Goal: Use online tool/utility: Use online tool/utility

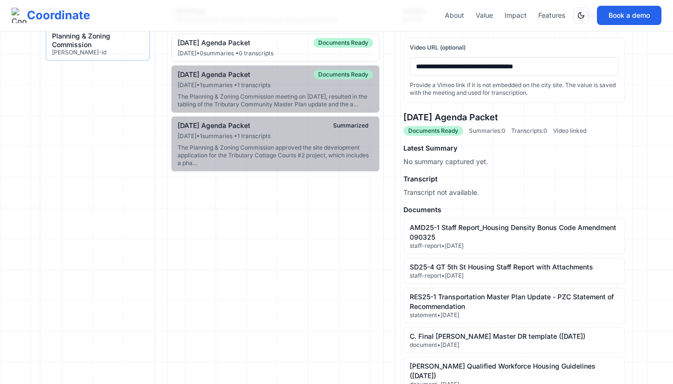
scroll to position [87, 0]
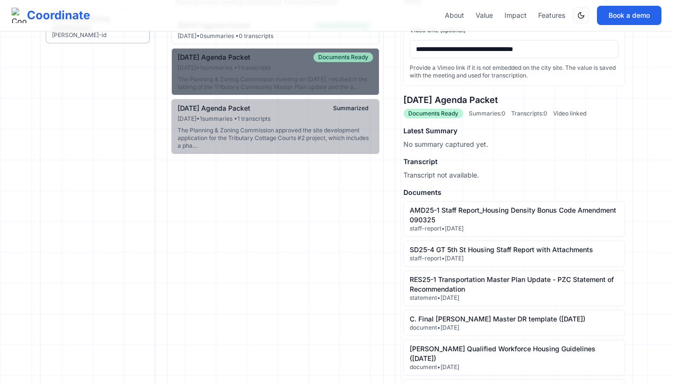
click at [312, 91] on div "The Planning & Zoning Commission meeting on [DATE], resulted in the tabling of …" at bounding box center [275, 83] width 195 height 15
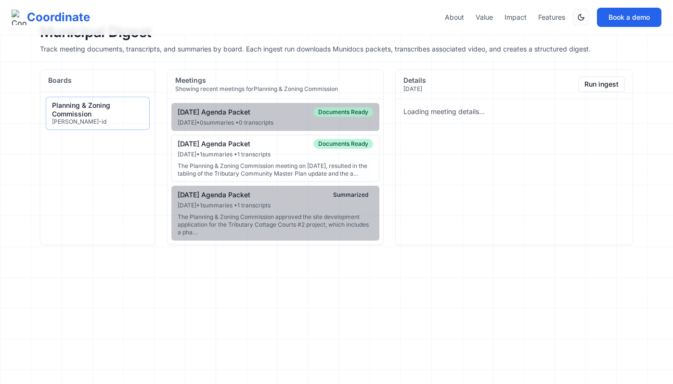
scroll to position [0, 0]
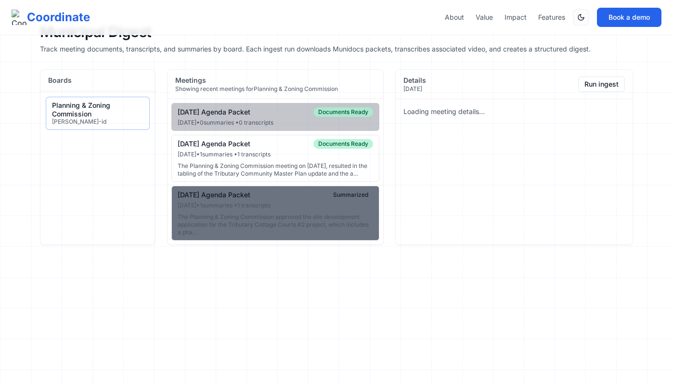
click at [313, 221] on div "The Planning & Zoning Commission approved the site development application for …" at bounding box center [275, 224] width 195 height 23
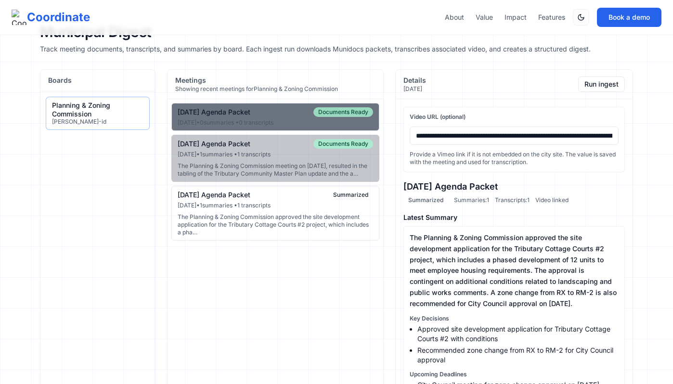
click at [240, 111] on div "[DATE] Agenda Packet" at bounding box center [214, 112] width 73 height 9
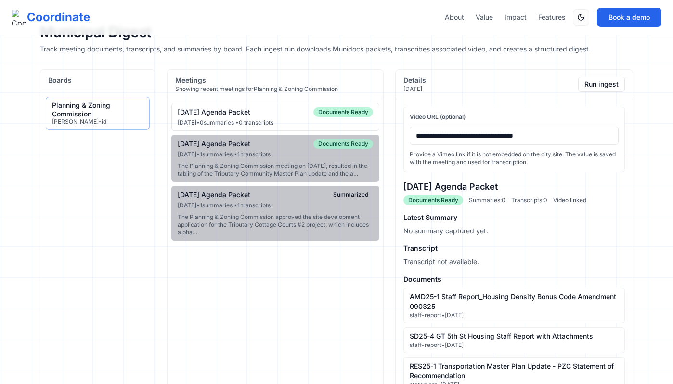
click at [464, 141] on input "**********" at bounding box center [514, 136] width 209 height 18
click at [287, 113] on div "09-10-2025 Agenda Packet Documents Ready" at bounding box center [275, 112] width 195 height 10
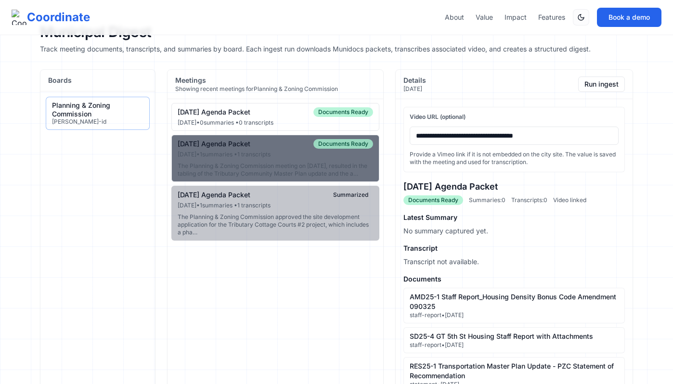
click at [287, 147] on div "08-13-2025 Agenda Packet Documents Ready" at bounding box center [275, 144] width 195 height 10
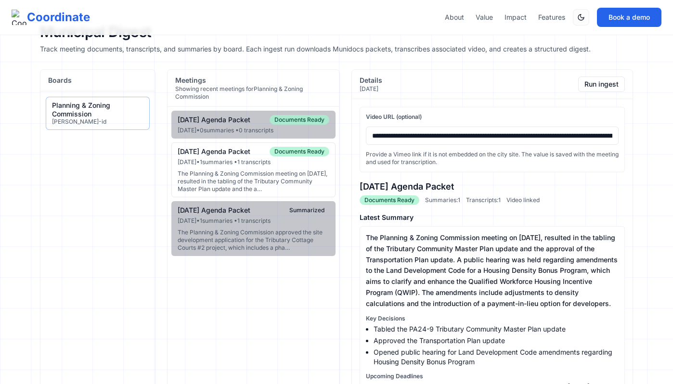
click at [383, 137] on input "**********" at bounding box center [492, 136] width 253 height 18
click at [384, 138] on input "**********" at bounding box center [492, 136] width 253 height 18
paste input "**********"
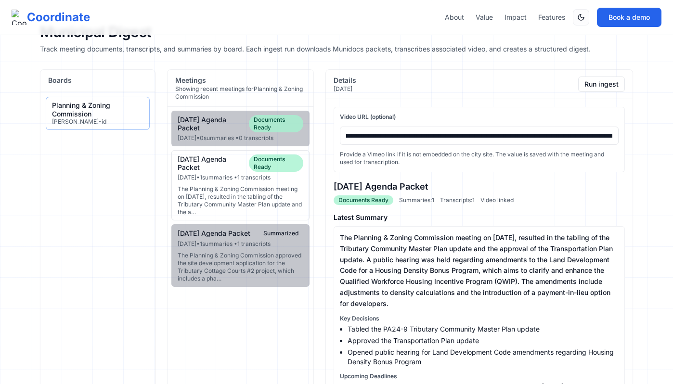
paste input "url"
type input "**********"
click at [437, 171] on div "**********" at bounding box center [479, 139] width 291 height 65
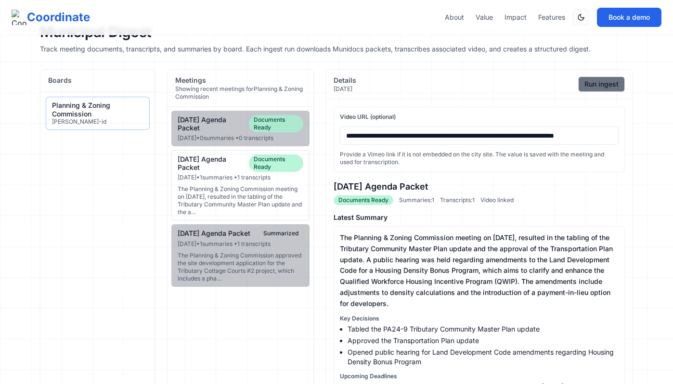
click at [586, 86] on button "Run ingest" at bounding box center [601, 84] width 47 height 15
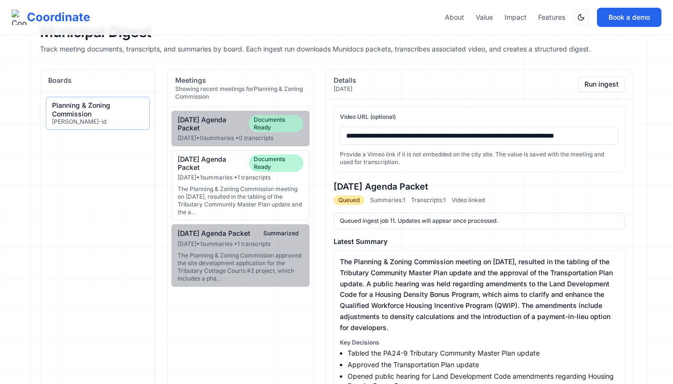
click at [480, 136] on input "**********" at bounding box center [479, 136] width 279 height 18
click at [494, 131] on input "**********" at bounding box center [479, 136] width 279 height 18
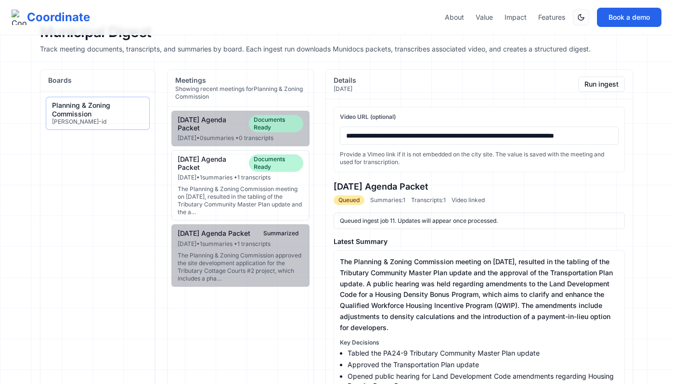
click at [494, 131] on input "**********" at bounding box center [479, 136] width 279 height 18
click at [469, 136] on input "**********" at bounding box center [479, 136] width 279 height 18
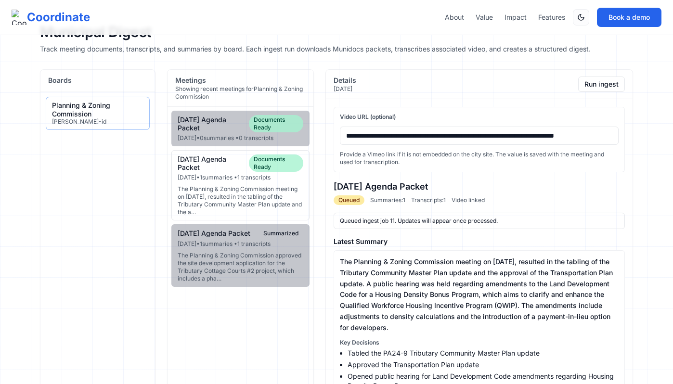
click at [469, 136] on input "**********" at bounding box center [479, 136] width 279 height 18
click at [611, 88] on button "Run ingest" at bounding box center [601, 84] width 47 height 15
click at [248, 187] on div "The Planning & Zoning Commission meeting on August 12, 2025, resulted in the ta…" at bounding box center [241, 200] width 126 height 31
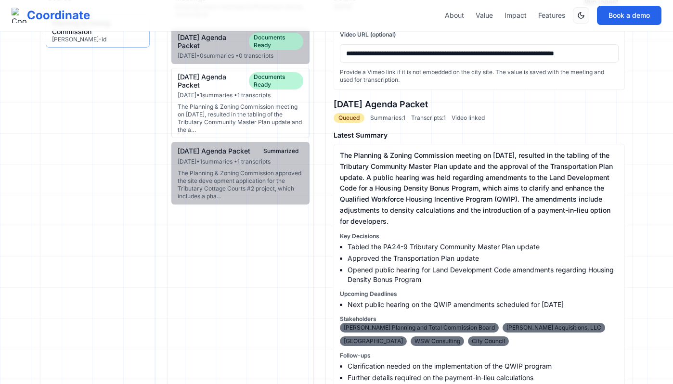
scroll to position [68, 0]
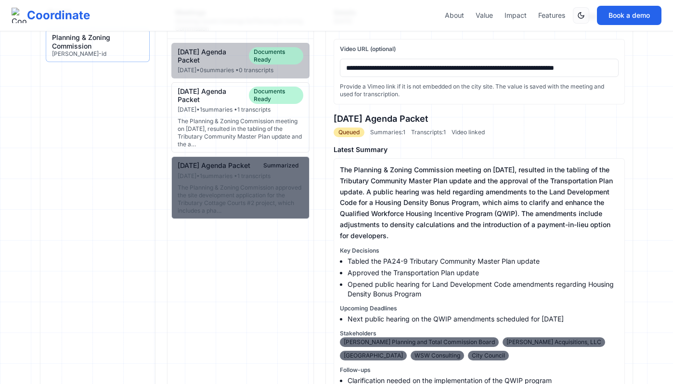
click at [268, 193] on div "The Planning & Zoning Commission approved the site development application for …" at bounding box center [241, 199] width 126 height 31
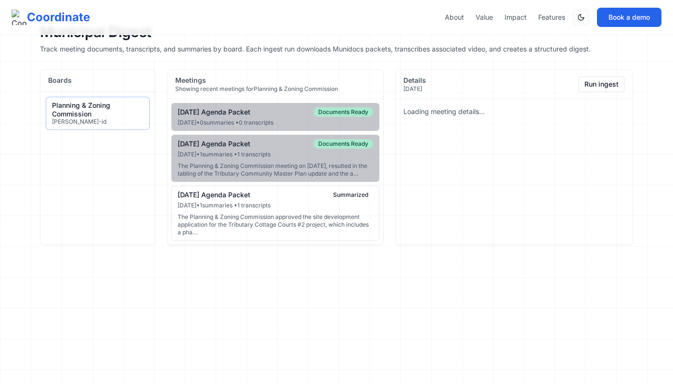
scroll to position [0, 0]
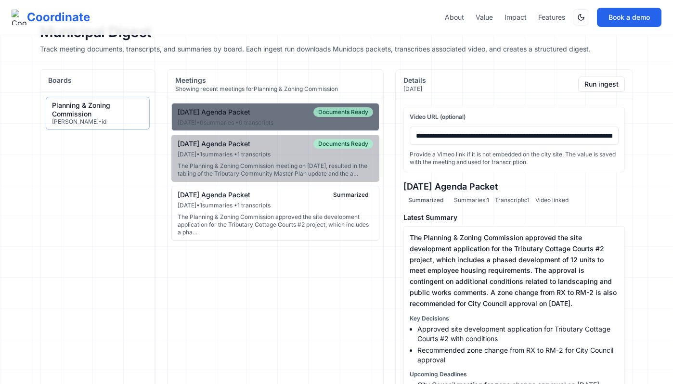
click at [257, 118] on button "09-10-2025 Agenda Packet Documents Ready Sep 9, 2025 • 0 summaries • 0 transcri…" at bounding box center [275, 117] width 208 height 28
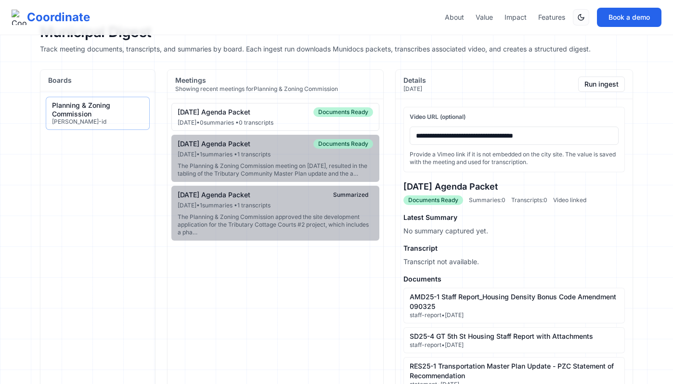
click at [221, 121] on div "Sep 9, 2025 • 0 summaries • 0 transcripts" at bounding box center [275, 123] width 195 height 8
click at [260, 120] on div "Sep 9, 2025 • 0 summaries • 0 transcripts" at bounding box center [275, 123] width 195 height 8
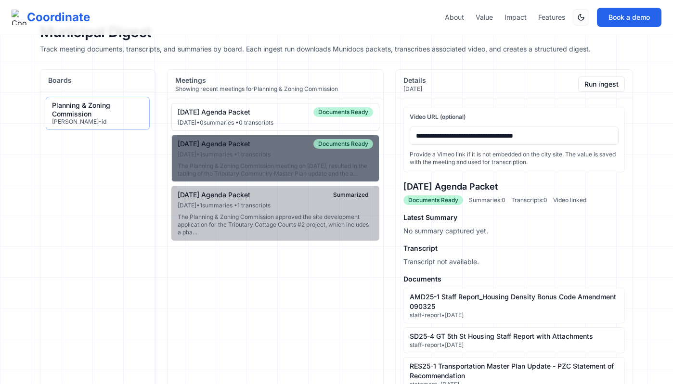
click at [272, 151] on div "Aug 12, 2025 • 1 summaries • 1 transcripts" at bounding box center [275, 155] width 195 height 8
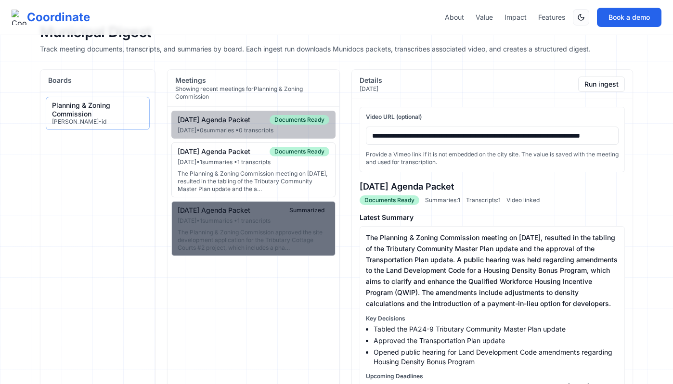
click at [269, 252] on div "The Planning & Zoning Commission approved the site development application for …" at bounding box center [254, 240] width 152 height 23
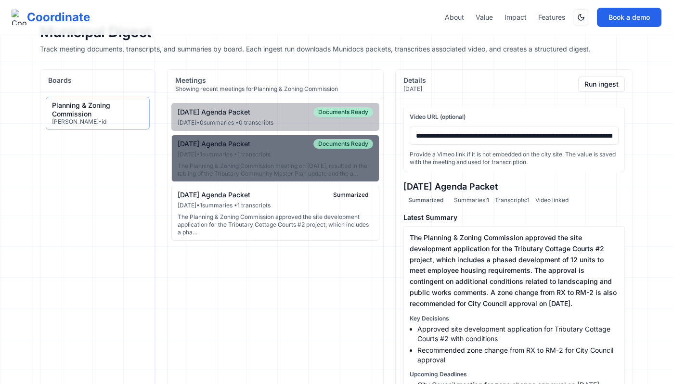
click at [263, 172] on div "The Planning & Zoning Commission meeting on August 12, 2025, resulted in the ta…" at bounding box center [275, 169] width 195 height 15
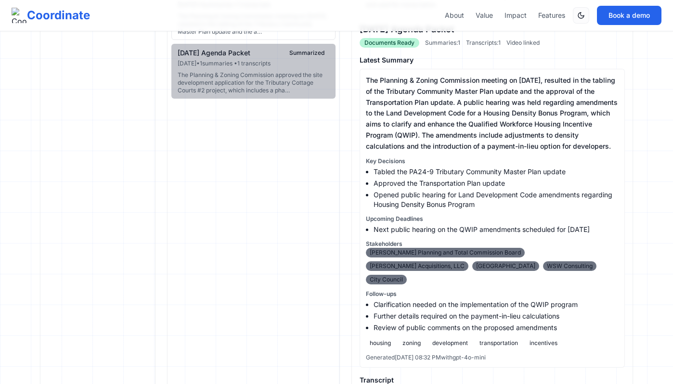
scroll to position [199, 0]
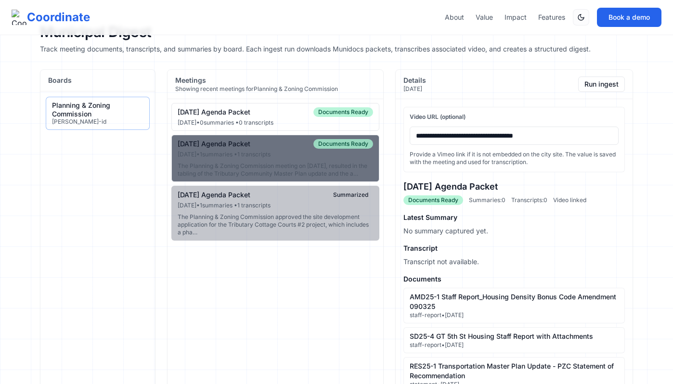
click at [293, 162] on div "The Planning & Zoning Commission meeting on August 12, 2025, resulted in the ta…" at bounding box center [275, 169] width 195 height 15
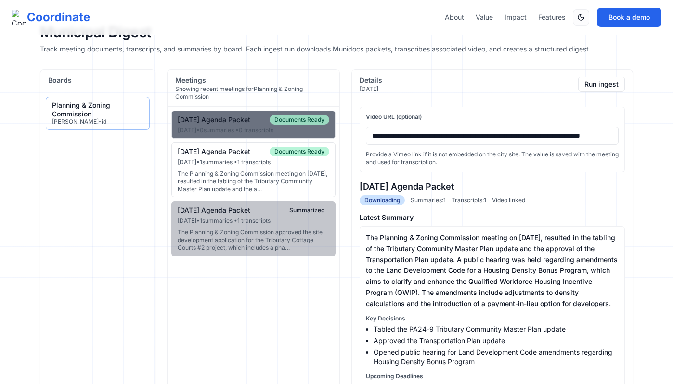
click at [248, 134] on div "Sep 9, 2025 • 0 summaries • 0 transcripts" at bounding box center [254, 131] width 152 height 8
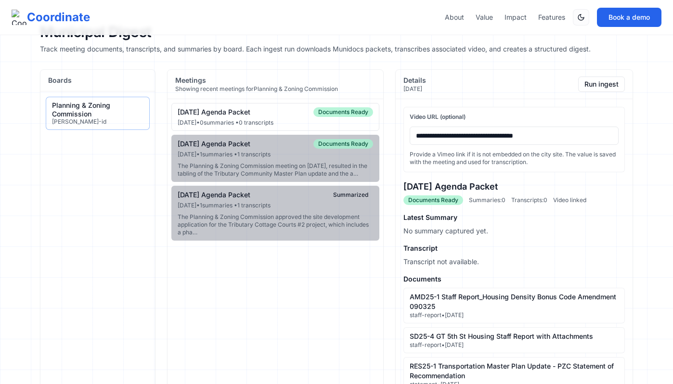
click at [457, 141] on input "**********" at bounding box center [514, 136] width 209 height 18
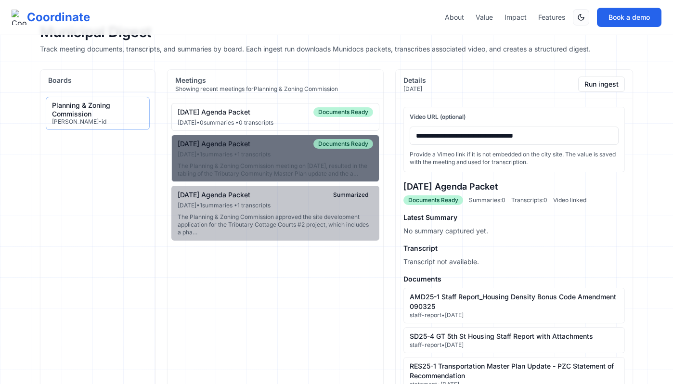
click at [277, 166] on div "The Planning & Zoning Commission meeting on August 12, 2025, resulted in the ta…" at bounding box center [275, 169] width 195 height 15
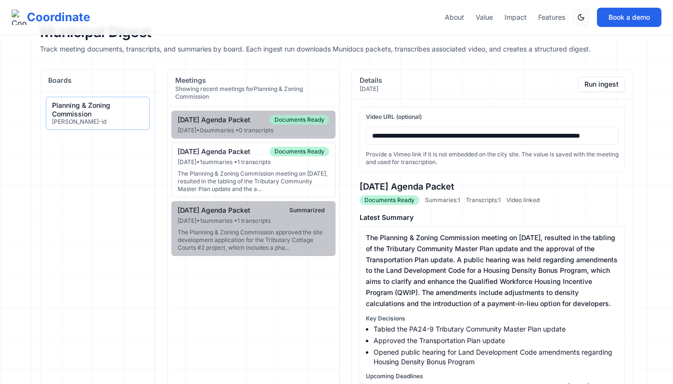
click at [412, 137] on input "**********" at bounding box center [492, 136] width 253 height 18
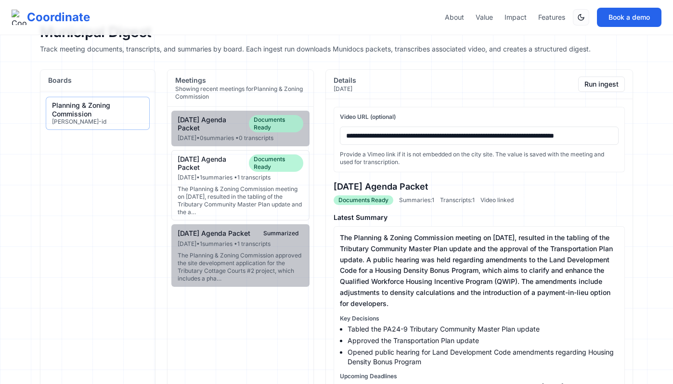
click at [512, 97] on div "Details Aug 12, 2025 Run ingest" at bounding box center [479, 84] width 307 height 29
click at [604, 79] on button "Run ingest" at bounding box center [601, 84] width 47 height 15
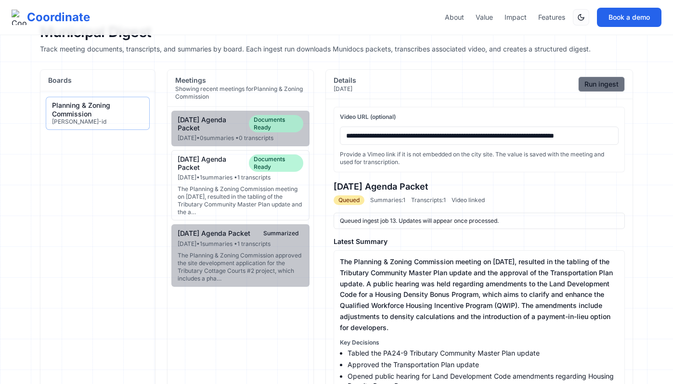
click at [596, 83] on button "Run ingest" at bounding box center [601, 84] width 47 height 15
click at [225, 188] on div "The Planning & Zoning Commission meeting on August 12, 2025, resulted in the ta…" at bounding box center [241, 200] width 126 height 31
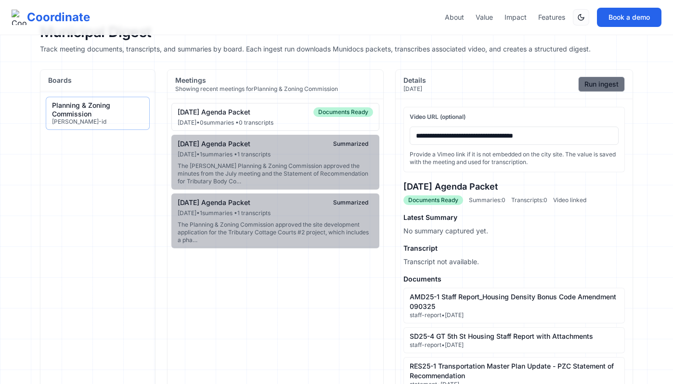
click at [596, 85] on button "Run ingest" at bounding box center [601, 84] width 47 height 15
click at [289, 116] on div "[DATE] Agenda Packet Downloading" at bounding box center [275, 112] width 195 height 10
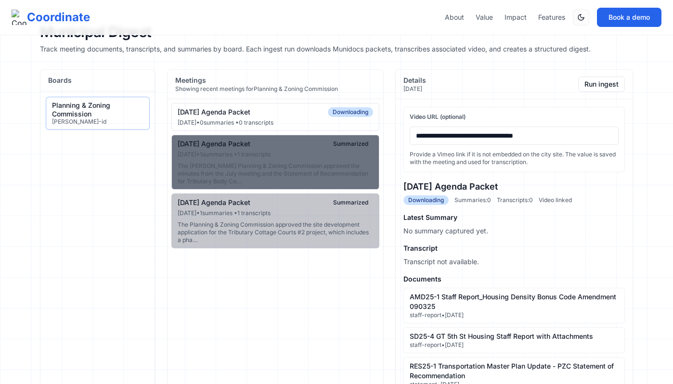
click at [293, 165] on div "The [PERSON_NAME] Planning & Zoning Commission approved the minutes from the Ju…" at bounding box center [275, 173] width 195 height 23
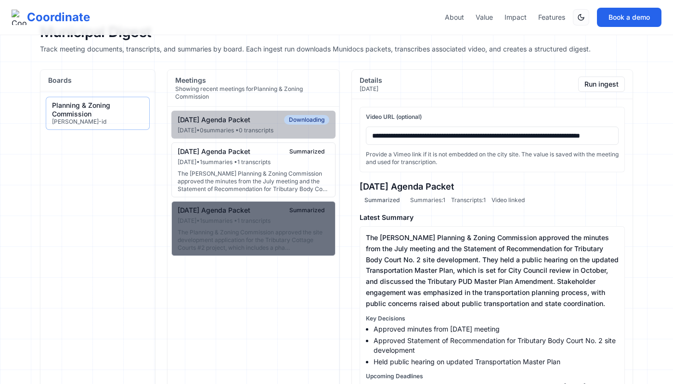
click at [286, 245] on button "07-09-2025 Agenda Packet Summarized Jul 8, 2025 • 1 summaries • 1 transcripts T…" at bounding box center [253, 228] width 164 height 55
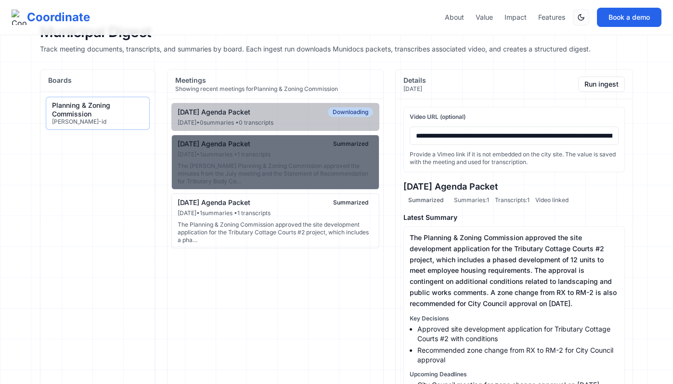
click at [275, 162] on button "08-13-2025 Agenda Packet Summarized Aug 12, 2025 • 1 summaries • 1 transcripts …" at bounding box center [275, 162] width 208 height 55
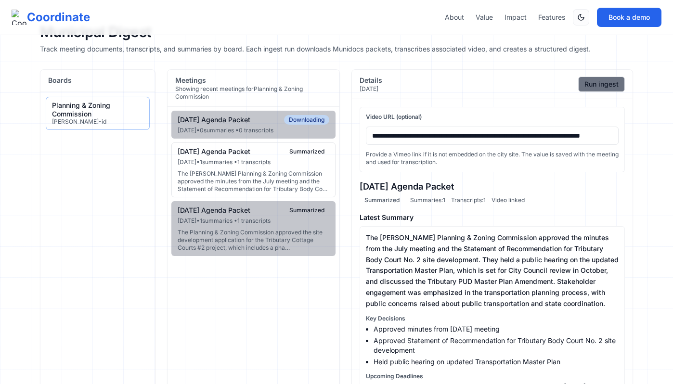
click at [596, 80] on button "Run ingest" at bounding box center [601, 84] width 47 height 15
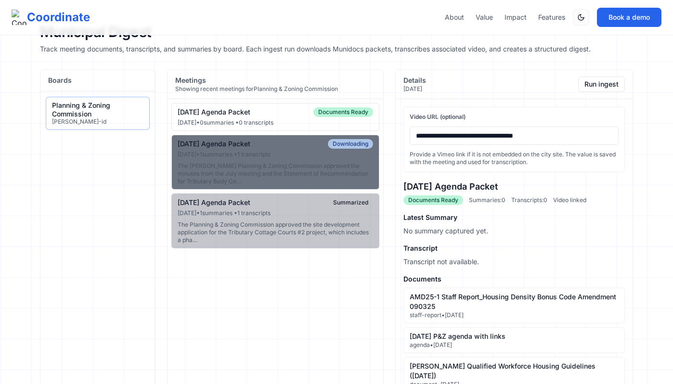
click at [336, 168] on div "The [PERSON_NAME] Planning & Zoning Commission approved the minutes from the Ju…" at bounding box center [275, 173] width 195 height 23
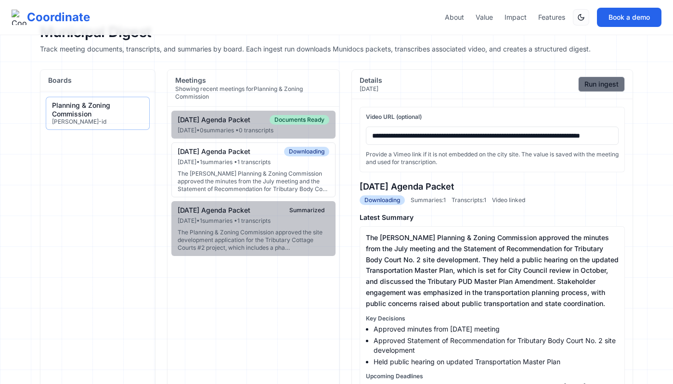
click at [605, 83] on button "Run ingest" at bounding box center [601, 84] width 47 height 15
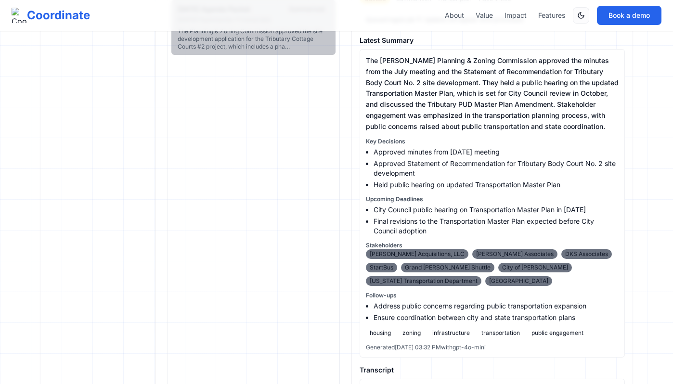
scroll to position [205, 0]
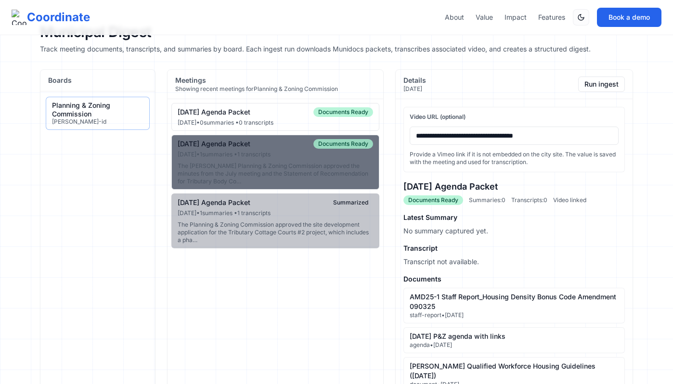
click at [283, 176] on div "The [PERSON_NAME] Planning & Zoning Commission approved the minutes from the Ju…" at bounding box center [275, 173] width 195 height 23
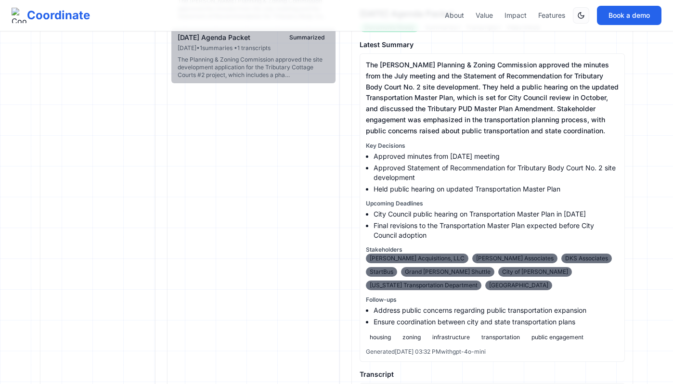
scroll to position [207, 0]
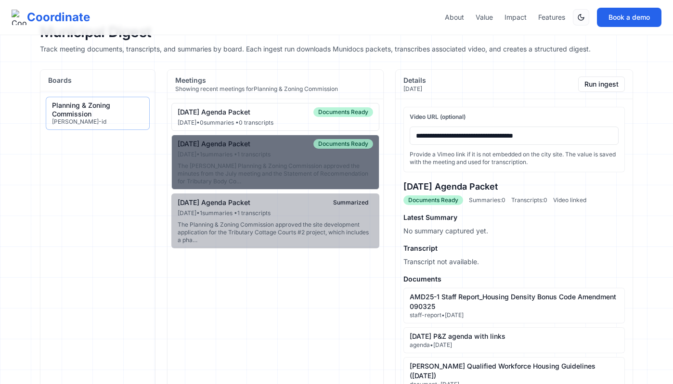
click at [305, 158] on button "[DATE] Agenda Packet Documents Ready [DATE] • 1 summaries • 1 transcripts The […" at bounding box center [275, 162] width 208 height 55
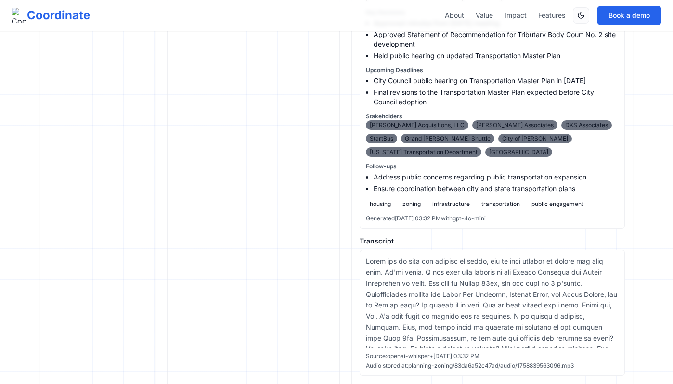
scroll to position [310, 0]
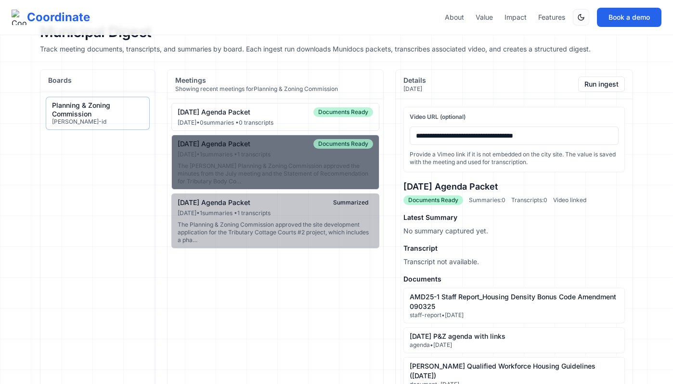
click at [342, 170] on div "The [PERSON_NAME] Planning & Zoning Commission approved the minutes from the Ju…" at bounding box center [275, 173] width 195 height 23
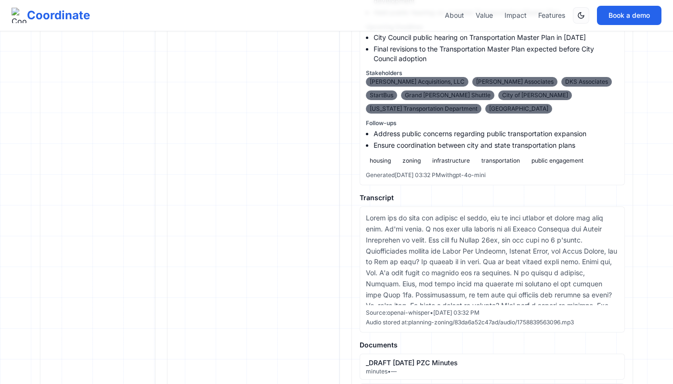
scroll to position [350, 0]
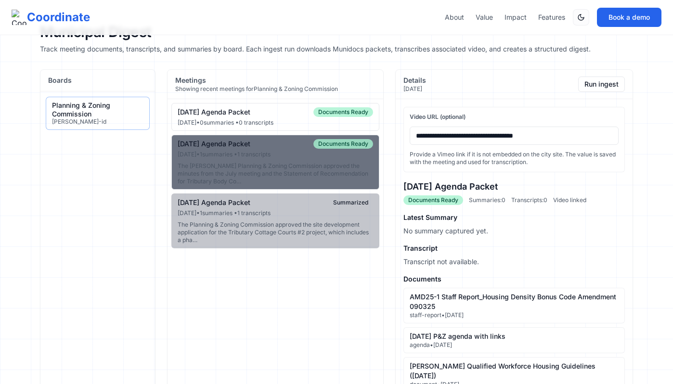
click at [277, 150] on button "[DATE] Agenda Packet Documents Ready [DATE] • 1 summaries • 1 transcripts The […" at bounding box center [275, 162] width 208 height 55
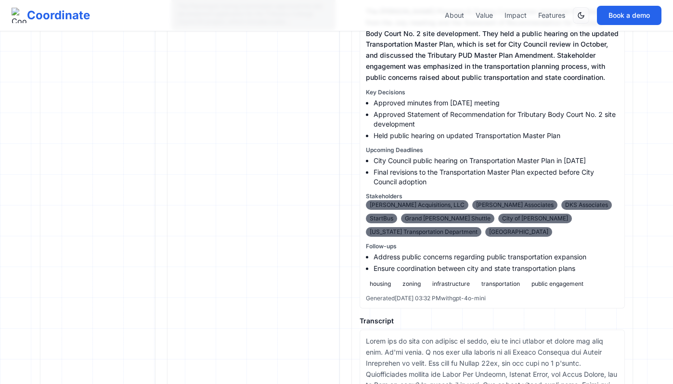
scroll to position [227, 0]
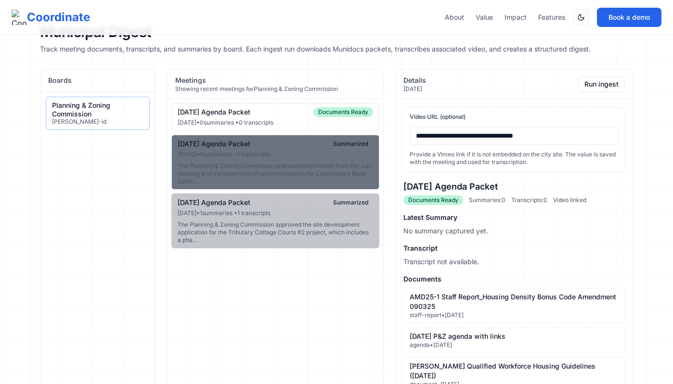
click at [312, 177] on div "The Planning & Zoning Commission approved the minutes from the July meeting and…" at bounding box center [275, 173] width 195 height 23
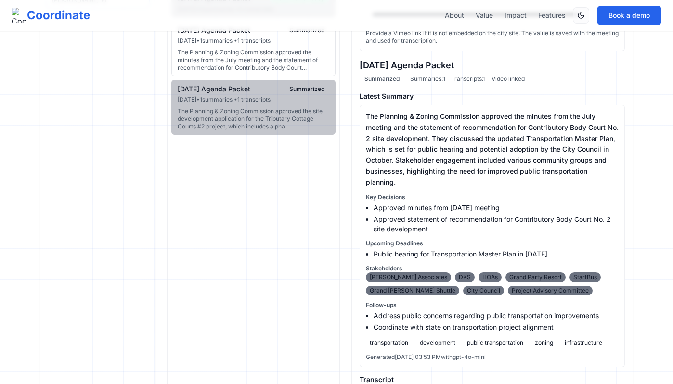
scroll to position [119, 0]
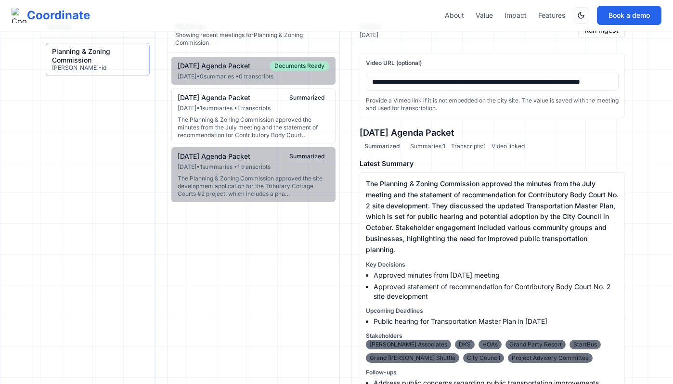
scroll to position [47, 0]
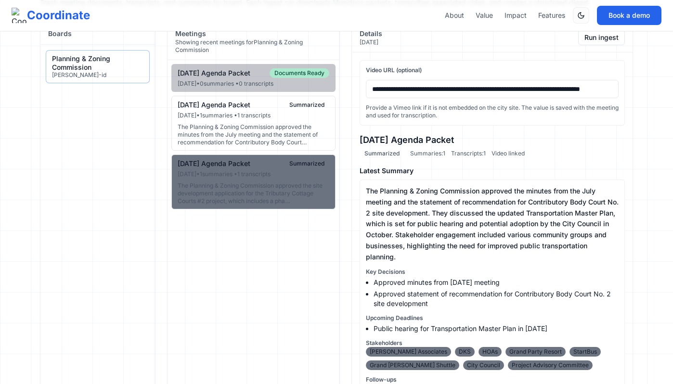
click at [240, 168] on div "[DATE] Agenda Packet" at bounding box center [214, 163] width 73 height 9
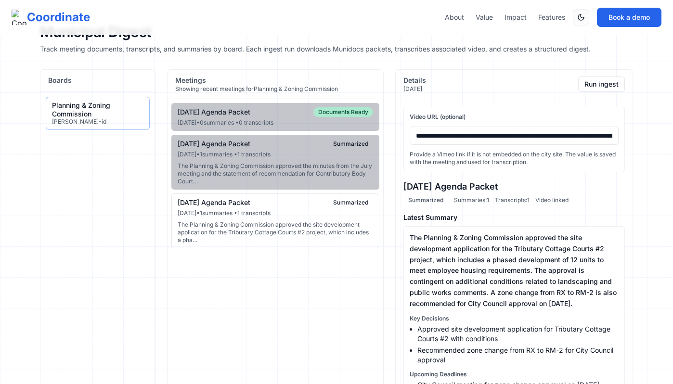
click at [457, 136] on input "**********" at bounding box center [514, 136] width 209 height 18
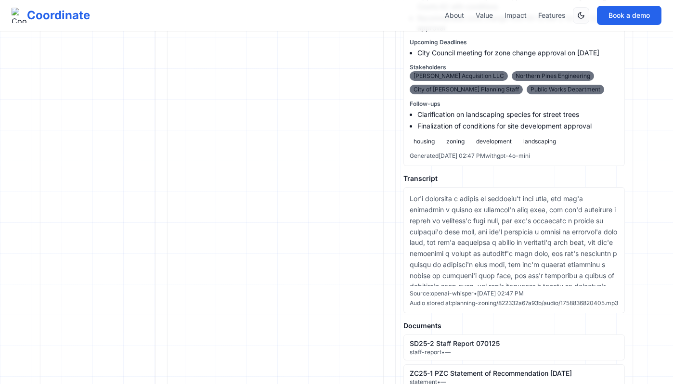
scroll to position [30, 0]
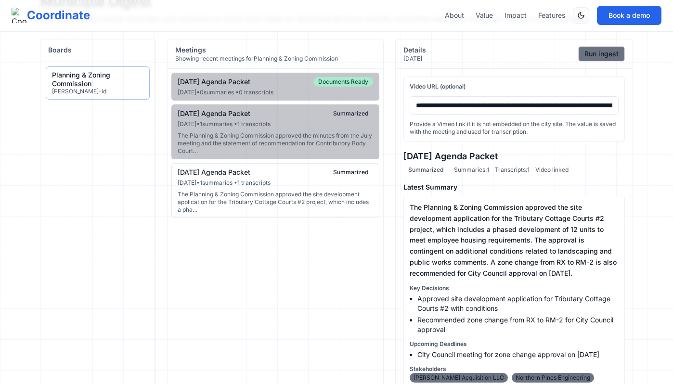
click at [611, 53] on button "Run ingest" at bounding box center [601, 53] width 47 height 15
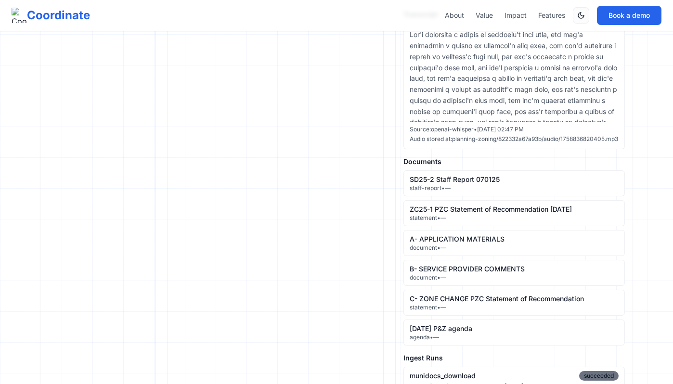
scroll to position [519, 0]
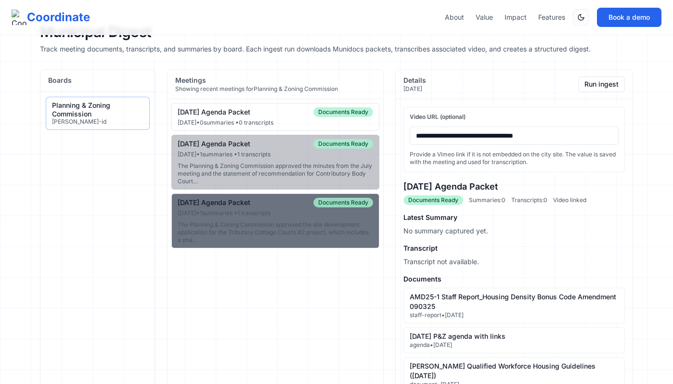
click at [278, 220] on button "07-09-2025 Agenda Packet Documents Ready Jul 8, 2025 • 1 summaries • 1 transcri…" at bounding box center [275, 221] width 208 height 55
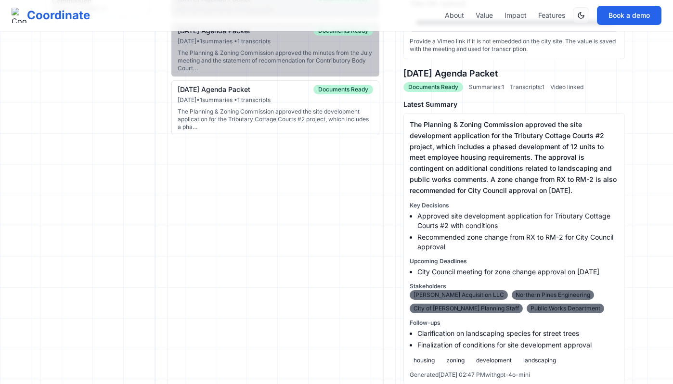
scroll to position [99, 0]
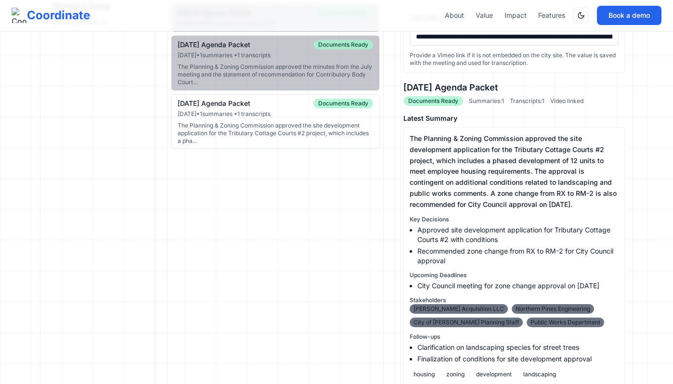
click at [280, 111] on div "[DATE] • 1 summaries • 1 transcripts" at bounding box center [275, 114] width 195 height 8
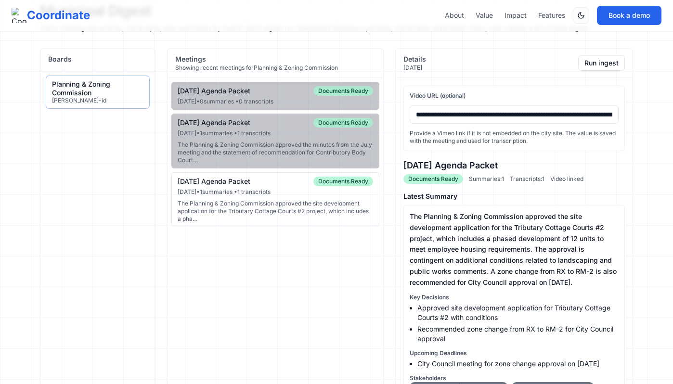
scroll to position [0, 0]
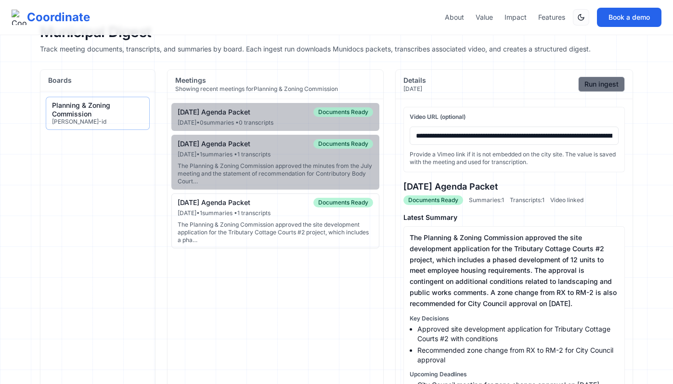
click at [598, 82] on button "Run ingest" at bounding box center [601, 84] width 47 height 15
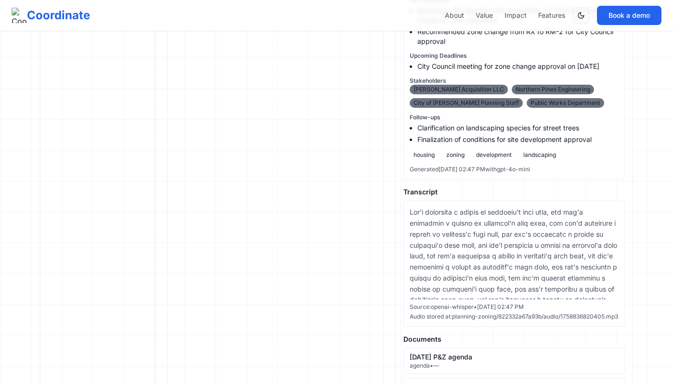
scroll to position [343, 0]
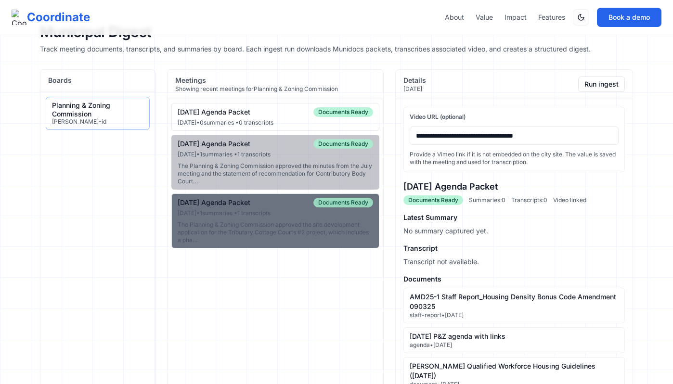
click at [278, 243] on div "The Planning & Zoning Commission approved the site development application for …" at bounding box center [275, 232] width 195 height 23
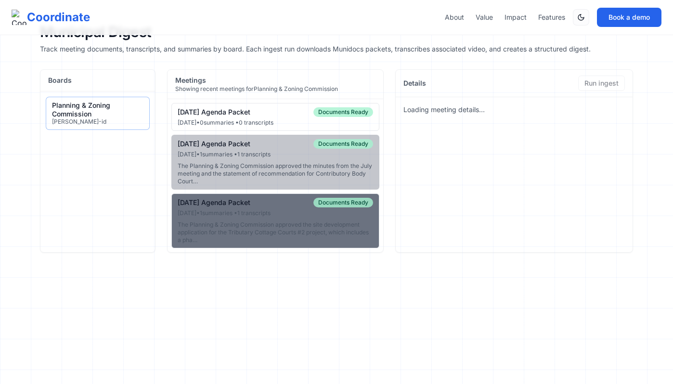
click at [274, 212] on div "Jul 8, 2025 • 1 summaries • 1 transcripts" at bounding box center [275, 213] width 195 height 8
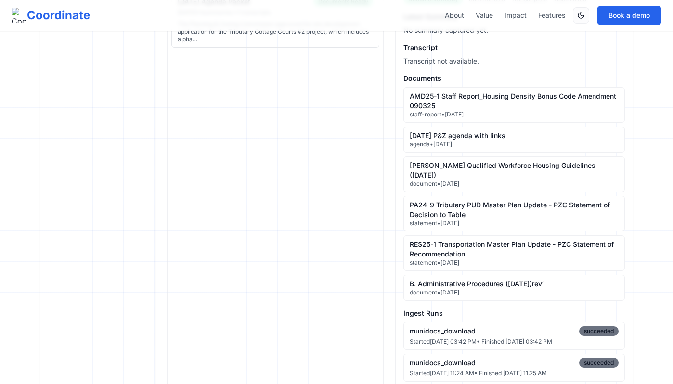
type input "**********"
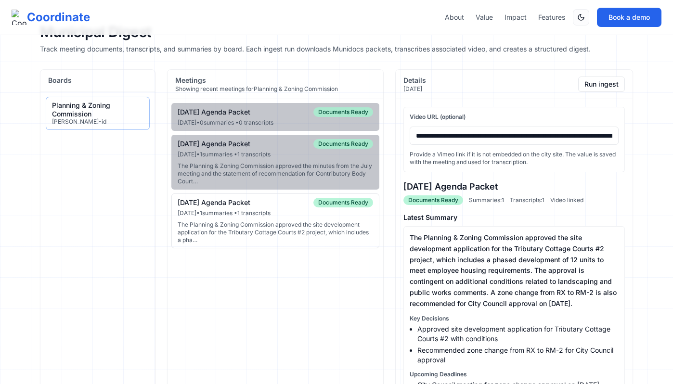
click at [608, 94] on div "Details Jul 8, 2025 Run ingest" at bounding box center [514, 84] width 237 height 29
click at [610, 87] on button "Run ingest" at bounding box center [601, 84] width 47 height 15
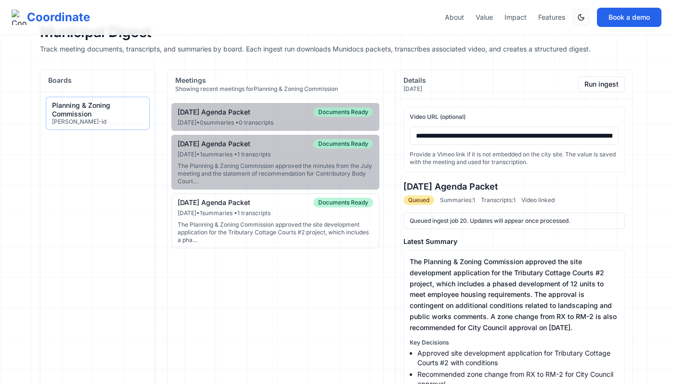
click at [294, 231] on div "The Planning & Zoning Commission approved the site development application for …" at bounding box center [275, 232] width 195 height 23
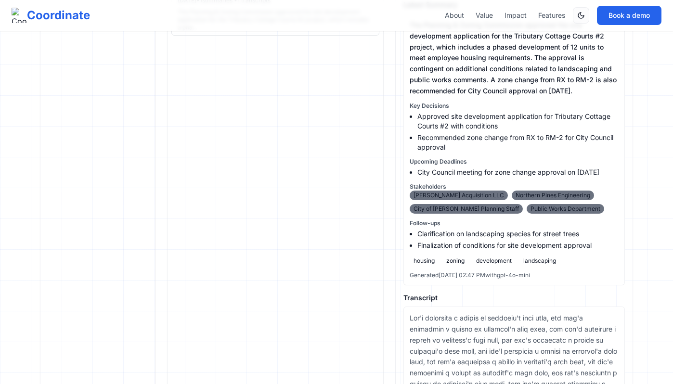
scroll to position [223, 0]
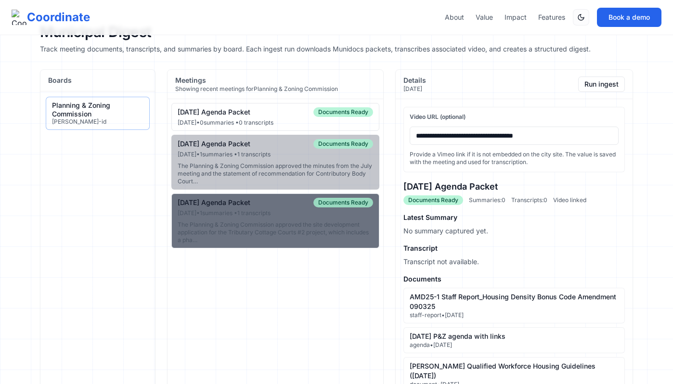
click at [333, 219] on button "[DATE] Agenda Packet Documents Ready [DATE] • 1 summaries • 1 transcripts The P…" at bounding box center [275, 221] width 208 height 55
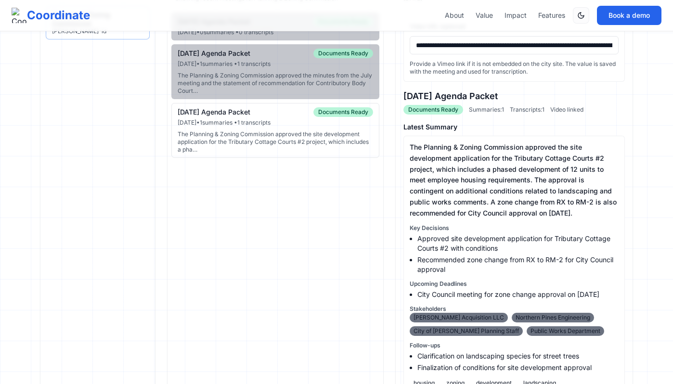
scroll to position [64, 0]
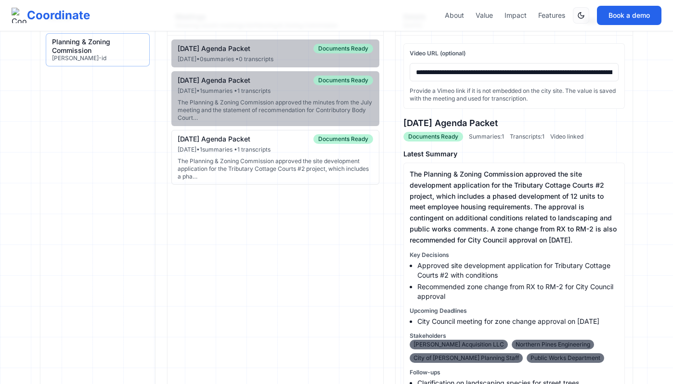
click at [457, 72] on input "**********" at bounding box center [514, 72] width 209 height 18
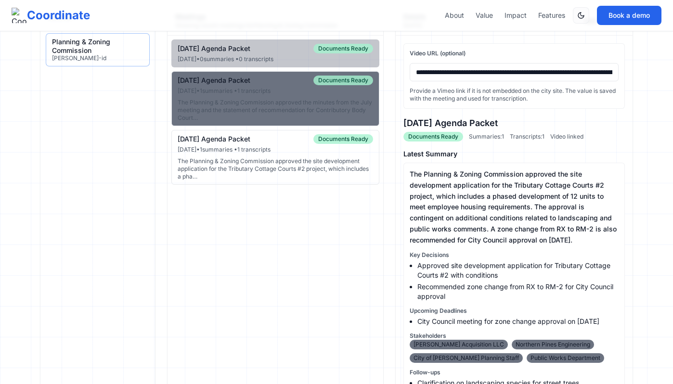
click at [247, 108] on div "The Planning & Zoning Commission approved the minutes from the July meeting and…" at bounding box center [275, 110] width 195 height 23
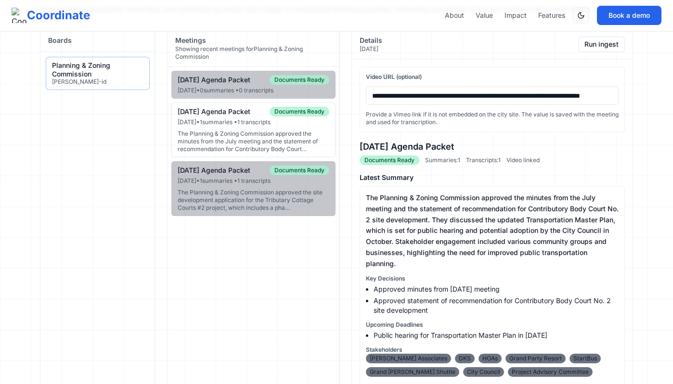
scroll to position [4, 0]
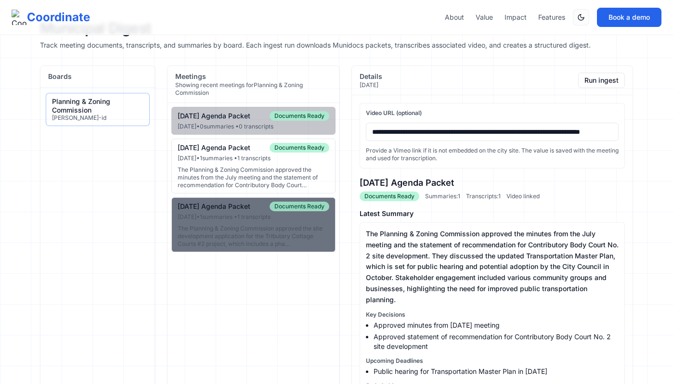
click at [244, 221] on div "[DATE] • 1 summaries • 1 transcripts" at bounding box center [254, 217] width 152 height 8
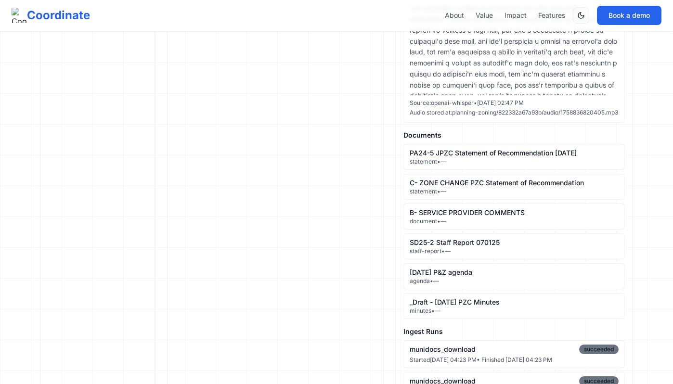
scroll to position [539, 0]
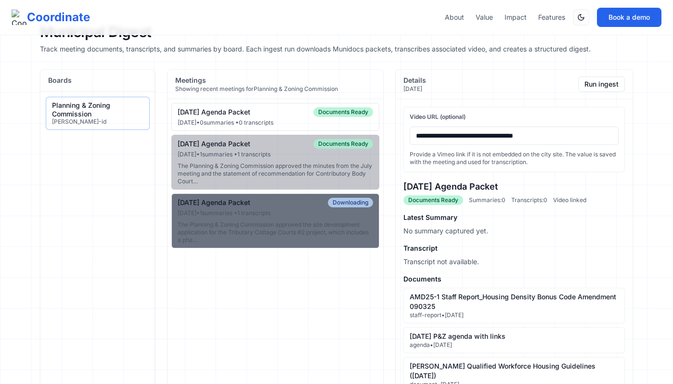
click at [313, 215] on div "[DATE] • 1 summaries • 1 transcripts" at bounding box center [275, 213] width 195 height 8
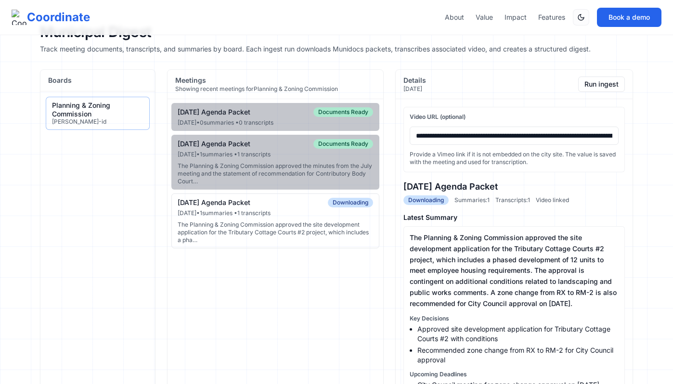
click at [335, 229] on div "The Planning & Zoning Commission approved the site development application for …" at bounding box center [275, 232] width 195 height 23
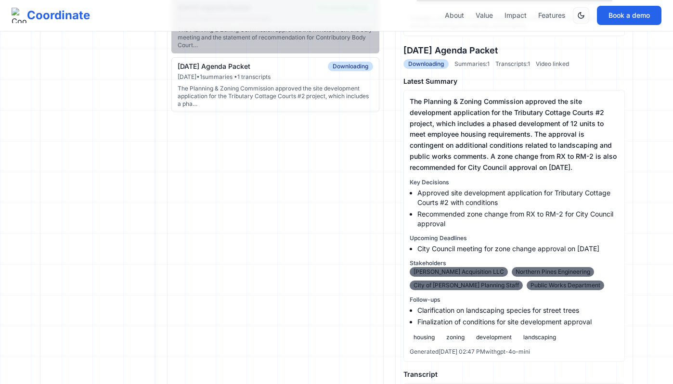
scroll to position [116, 0]
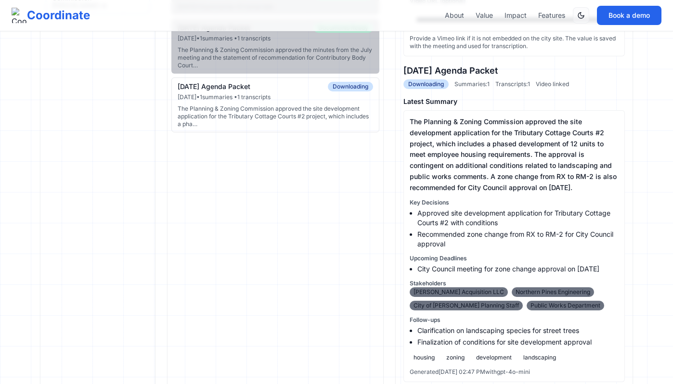
click at [316, 106] on div "The Planning & Zoning Commission approved the site development application for …" at bounding box center [275, 116] width 195 height 23
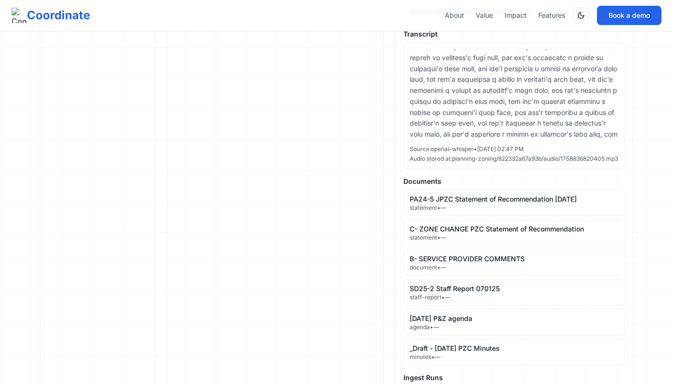
scroll to position [486, 0]
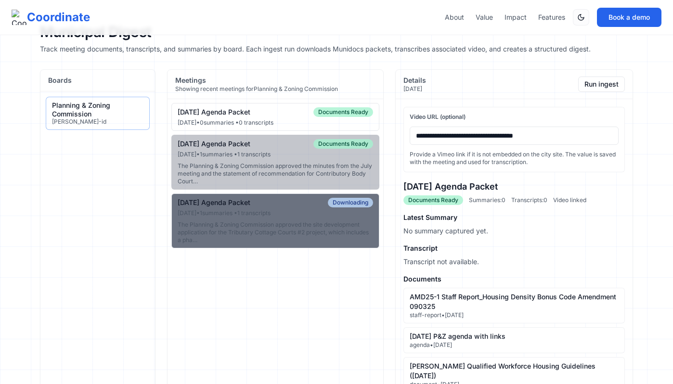
click at [310, 207] on div "[DATE] Agenda Packet Downloading" at bounding box center [275, 203] width 195 height 10
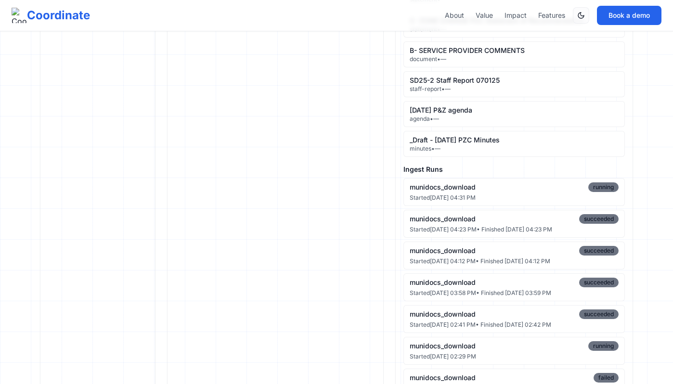
scroll to position [754, 0]
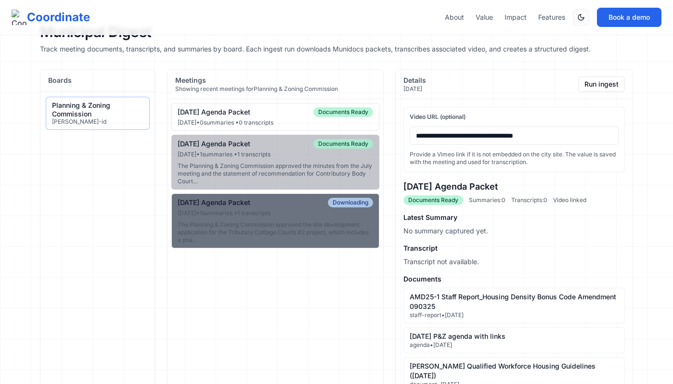
click at [329, 218] on button "[DATE] Agenda Packet Downloading [DATE] • 1 summaries • 1 transcripts The Plann…" at bounding box center [275, 221] width 208 height 55
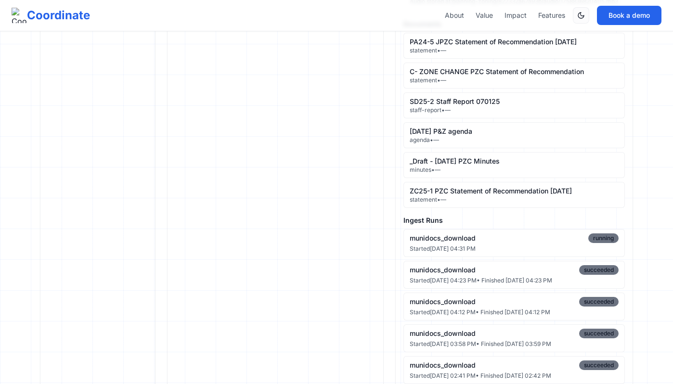
scroll to position [635, 0]
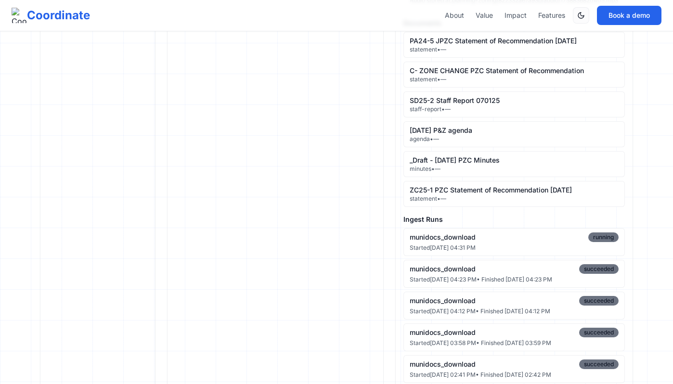
drag, startPoint x: 505, startPoint y: 265, endPoint x: 410, endPoint y: 251, distance: 95.8
click at [410, 251] on li "munidocs_download running Started [DATE] 04:31 PM" at bounding box center [514, 242] width 221 height 28
copy li "munidocs_download running Started [DATE] 04:31 PM"
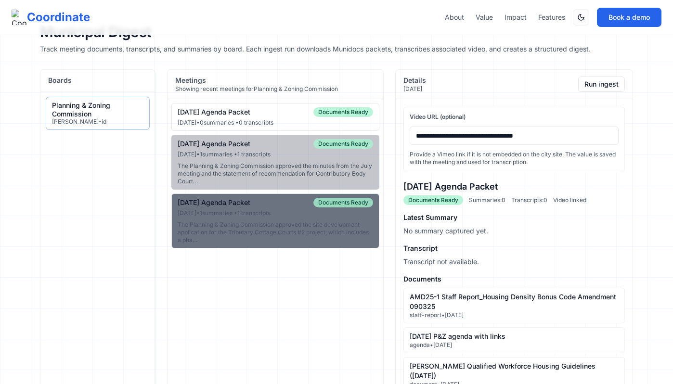
click at [325, 238] on div "The Planning & Zoning Commission approved the site development application for …" at bounding box center [275, 232] width 195 height 23
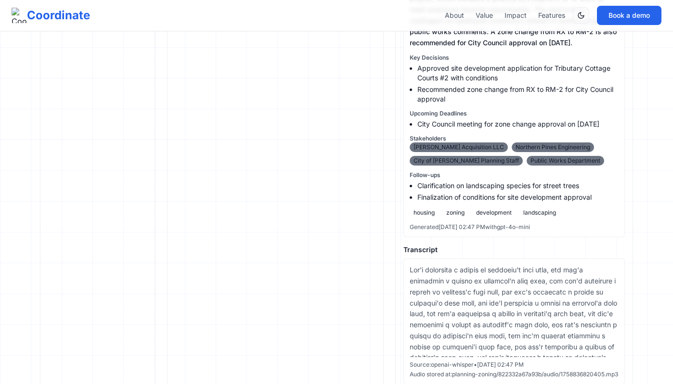
scroll to position [253, 0]
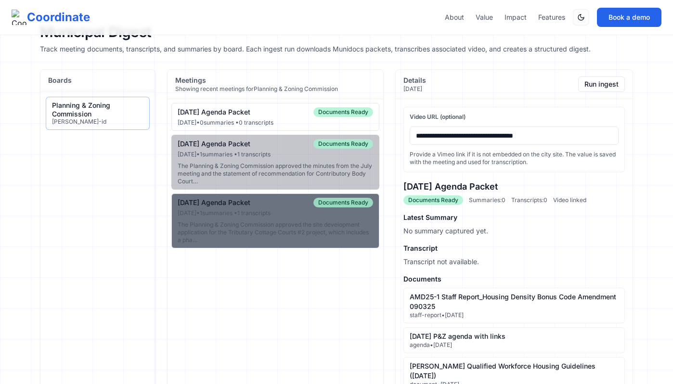
click at [318, 217] on div "[DATE] • 1 summaries • 1 transcripts" at bounding box center [275, 213] width 195 height 8
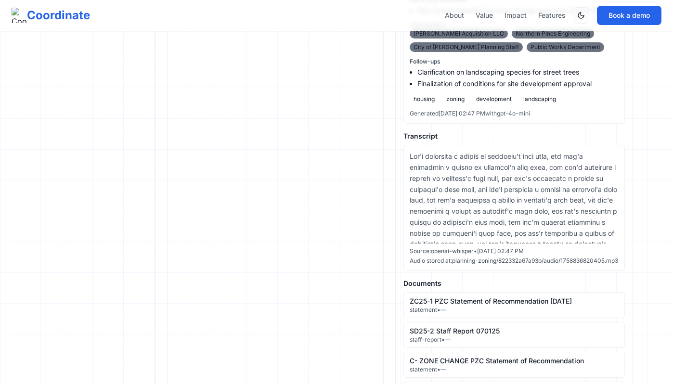
scroll to position [376, 0]
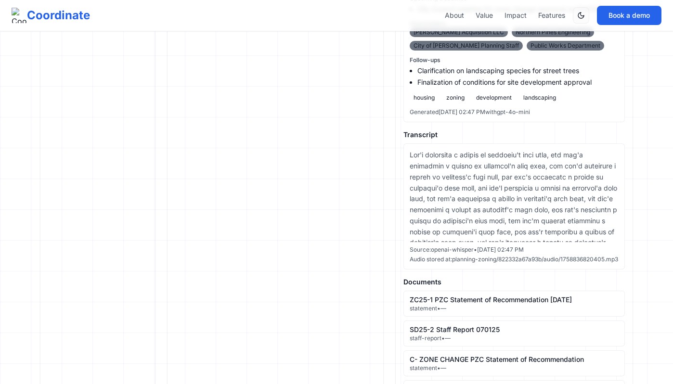
click at [320, 260] on section "Meetings Showing recent meetings for Planning & Zoning Commission [DATE] Agenda…" at bounding box center [275, 371] width 217 height 1356
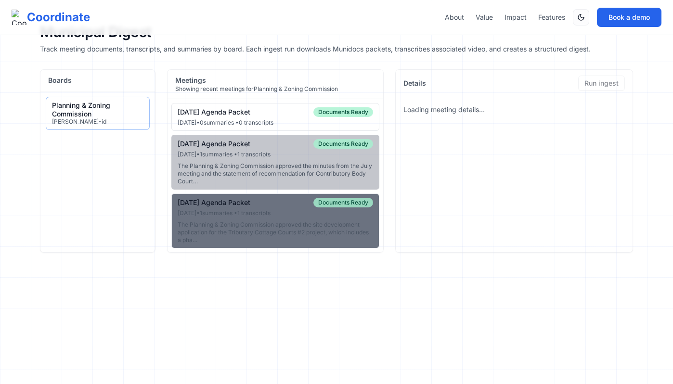
click at [313, 221] on div "The Planning & Zoning Commission approved the site development application for …" at bounding box center [275, 232] width 195 height 23
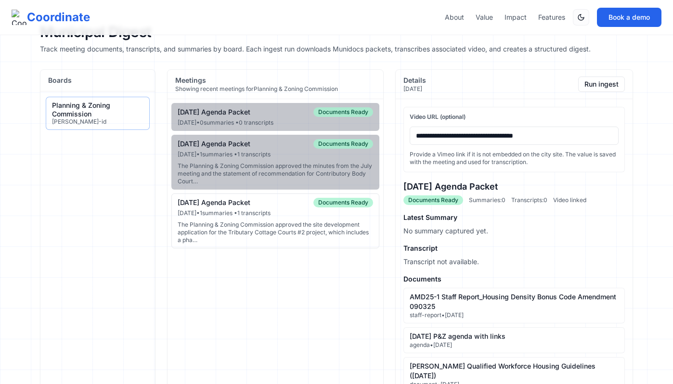
type input "**********"
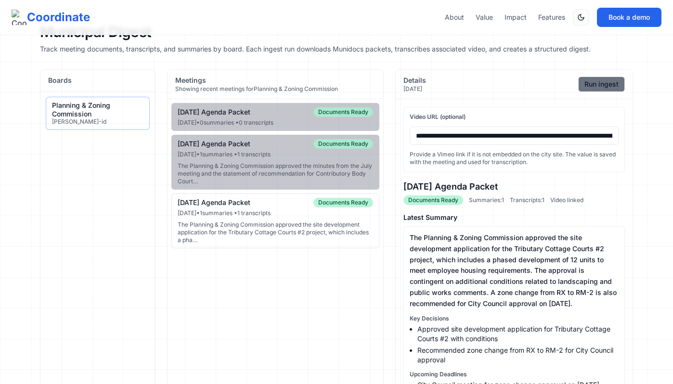
click at [608, 88] on button "Run ingest" at bounding box center [601, 84] width 47 height 15
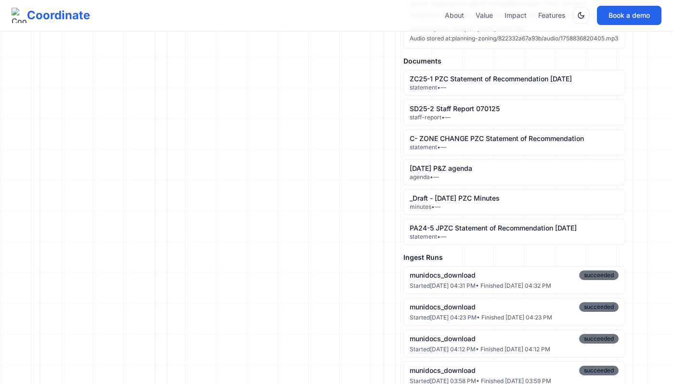
scroll to position [623, 0]
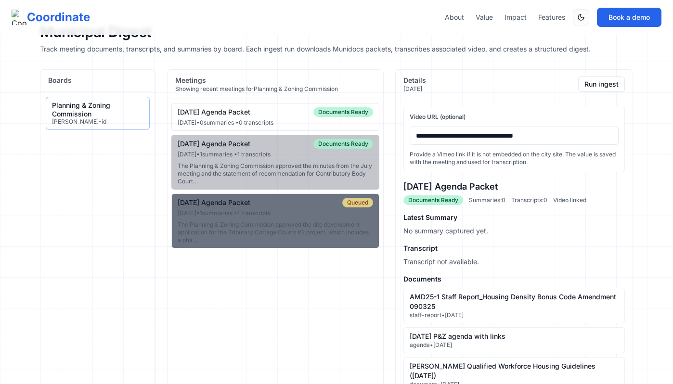
click at [298, 222] on div "The Planning & Zoning Commission approved the site development application for …" at bounding box center [275, 232] width 195 height 23
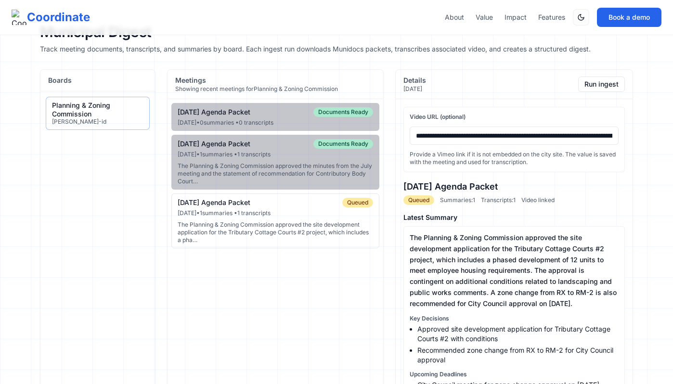
click at [317, 230] on div "The Planning & Zoning Commission approved the site development application for …" at bounding box center [275, 232] width 195 height 23
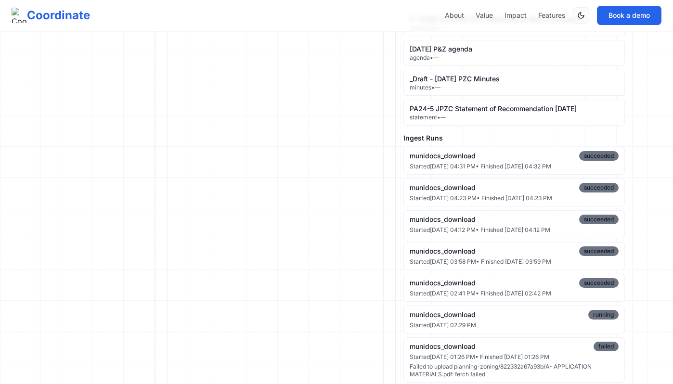
scroll to position [717, 0]
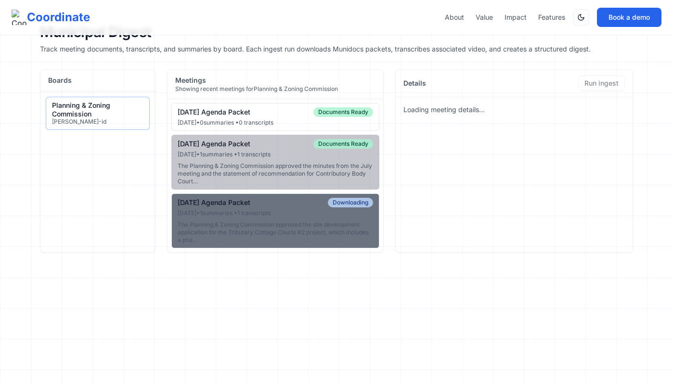
click at [277, 219] on button "[DATE] Agenda Packet Downloading [DATE] • 1 summaries • 1 transcripts The Plann…" at bounding box center [275, 221] width 208 height 55
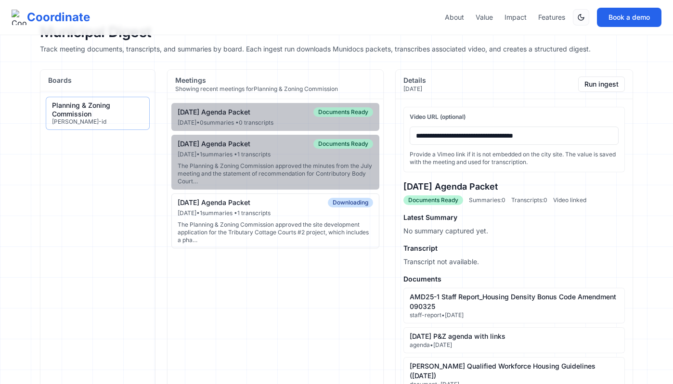
type input "**********"
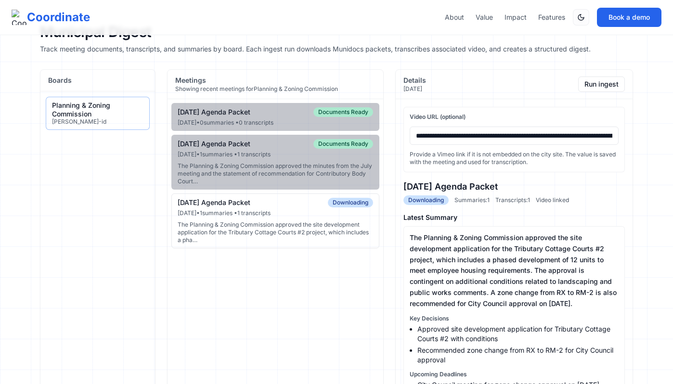
click at [336, 219] on button "[DATE] Agenda Packet Downloading [DATE] • 1 summaries • 1 transcripts The Plann…" at bounding box center [275, 221] width 208 height 55
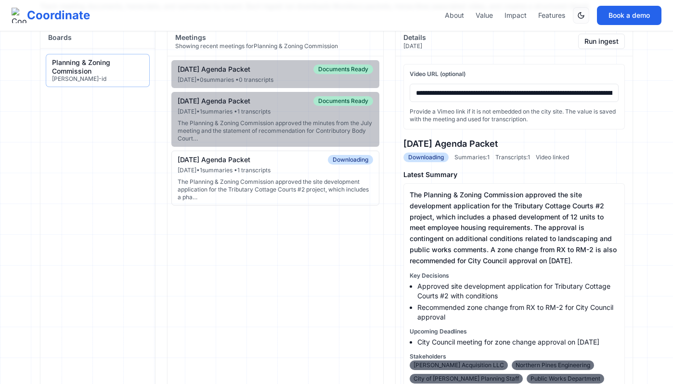
scroll to position [42, 0]
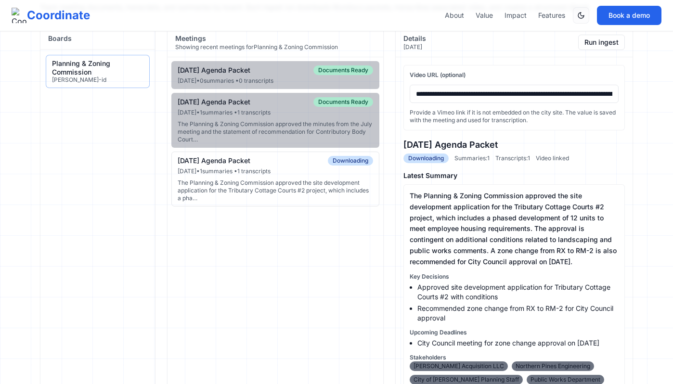
click at [293, 178] on button "[DATE] Agenda Packet Downloading [DATE] • 1 summaries • 1 transcripts The Plann…" at bounding box center [275, 179] width 208 height 55
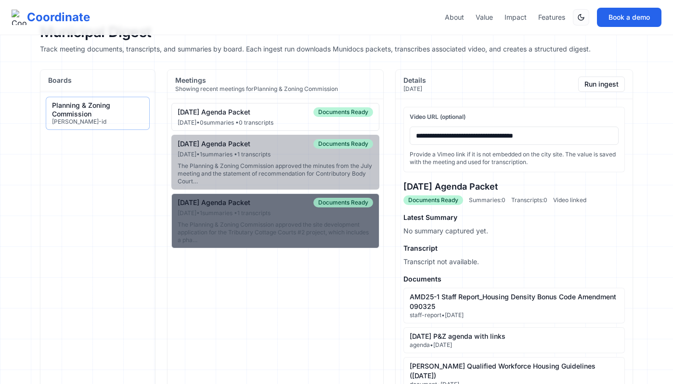
click at [297, 216] on div "Jul 8, 2025 • 1 summaries • 1 transcripts" at bounding box center [275, 213] width 195 height 8
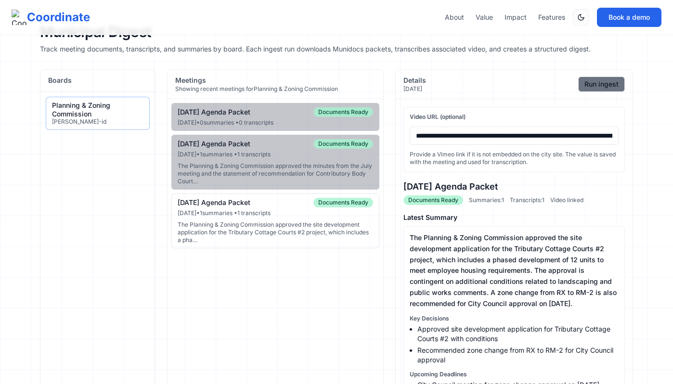
click at [591, 87] on button "Run ingest" at bounding box center [601, 84] width 47 height 15
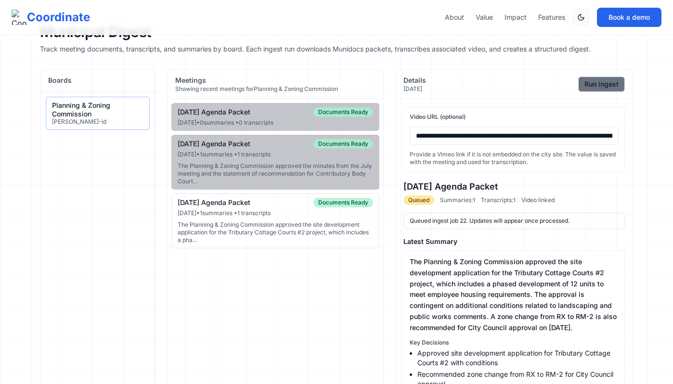
click at [602, 82] on button "Run ingest" at bounding box center [601, 84] width 47 height 15
click at [303, 236] on div "The Planning & Zoning Commission approved the site development application for …" at bounding box center [275, 232] width 195 height 23
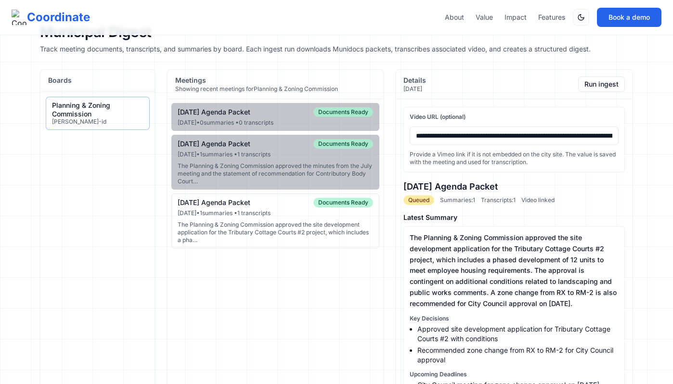
click at [303, 236] on div "The Planning & Zoning Commission approved the site development application for …" at bounding box center [275, 232] width 195 height 23
click at [603, 85] on button "Run ingest" at bounding box center [601, 84] width 47 height 15
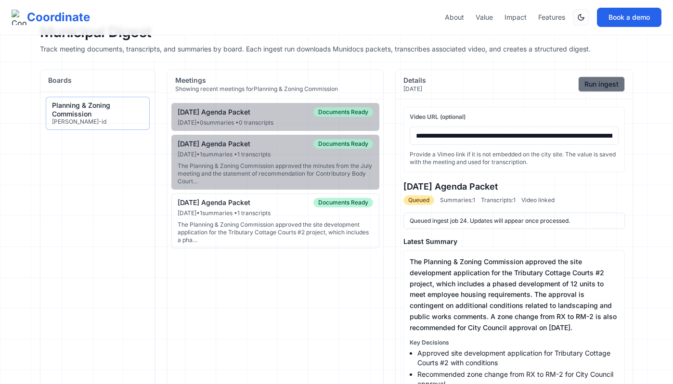
click at [583, 82] on button "Run ingest" at bounding box center [601, 84] width 47 height 15
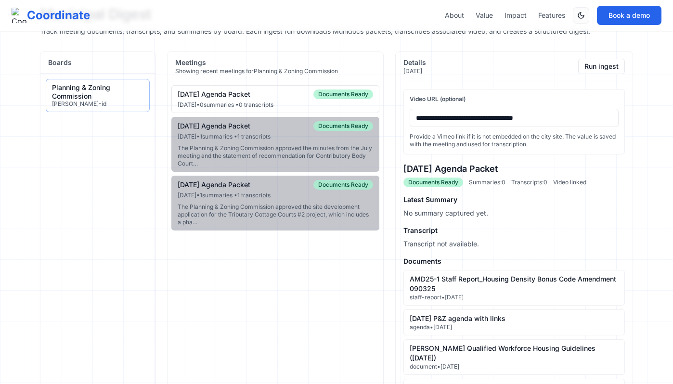
scroll to position [20, 0]
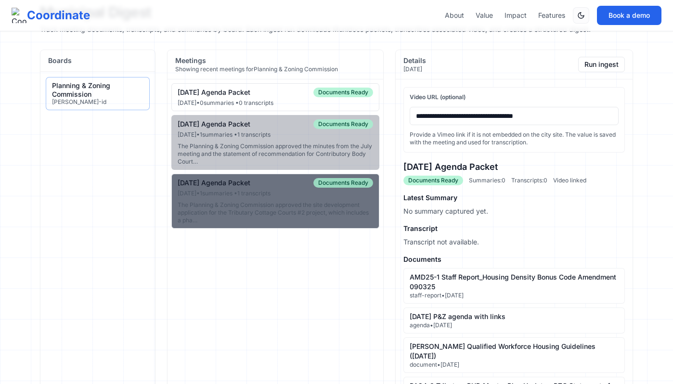
click at [327, 208] on div "The Planning & Zoning Commission approved the site development application for …" at bounding box center [275, 212] width 195 height 23
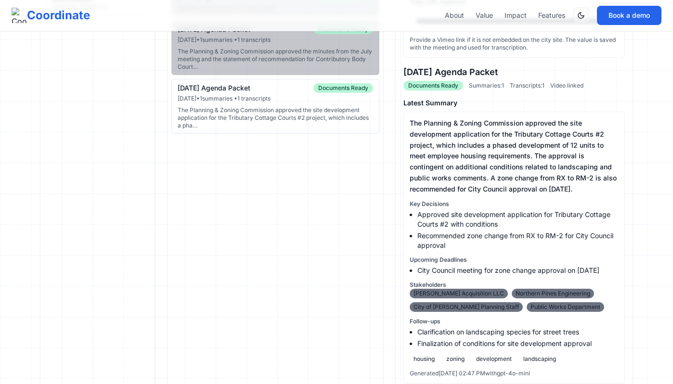
scroll to position [0, 0]
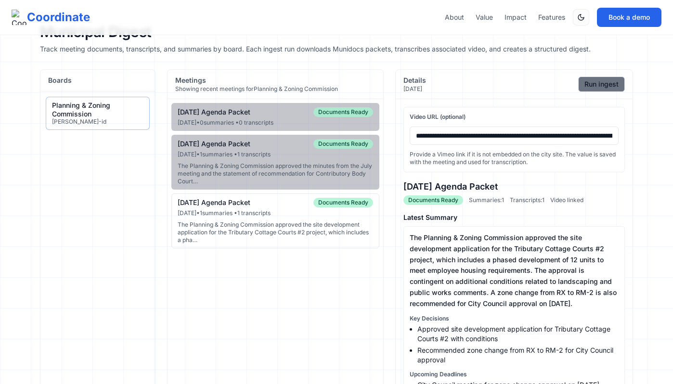
click at [608, 79] on button "Run ingest" at bounding box center [601, 84] width 47 height 15
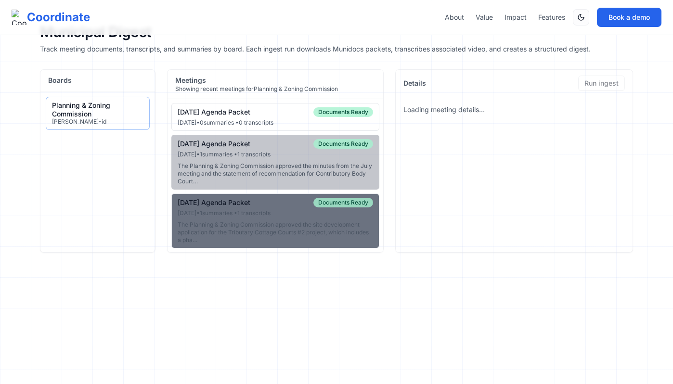
click at [319, 217] on div "[DATE] • 1 summaries • 1 transcripts" at bounding box center [275, 213] width 195 height 8
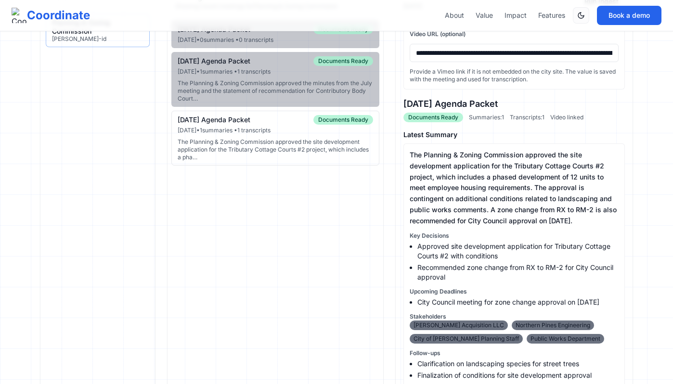
scroll to position [81, 0]
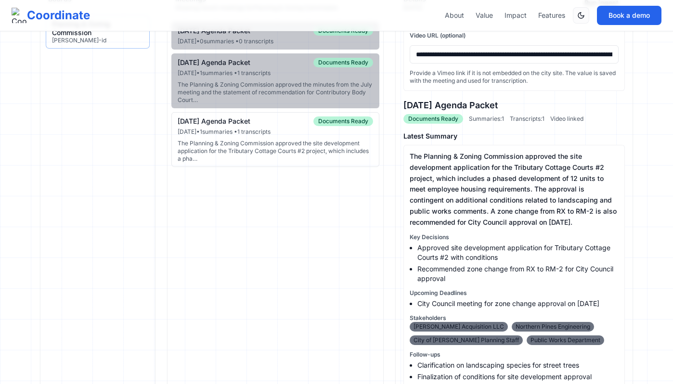
click at [320, 127] on button "[DATE] Agenda Packet Documents Ready [DATE] • 1 summaries • 1 transcripts The P…" at bounding box center [275, 139] width 208 height 55
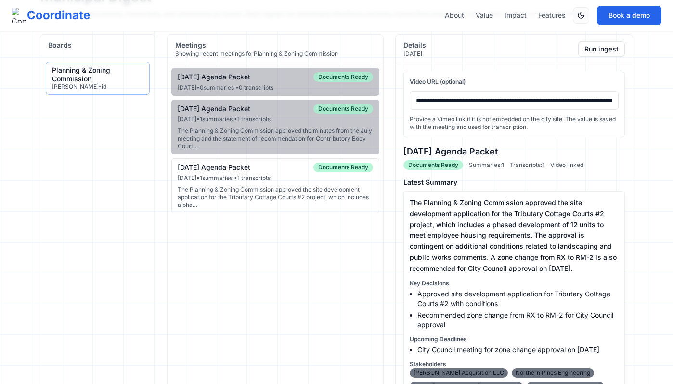
scroll to position [0, 0]
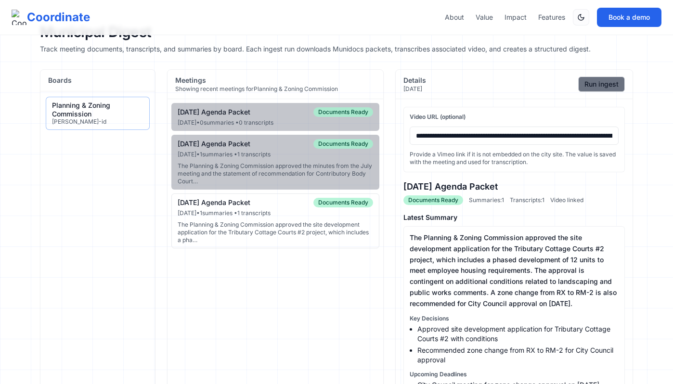
click at [610, 89] on button "Run ingest" at bounding box center [601, 84] width 47 height 15
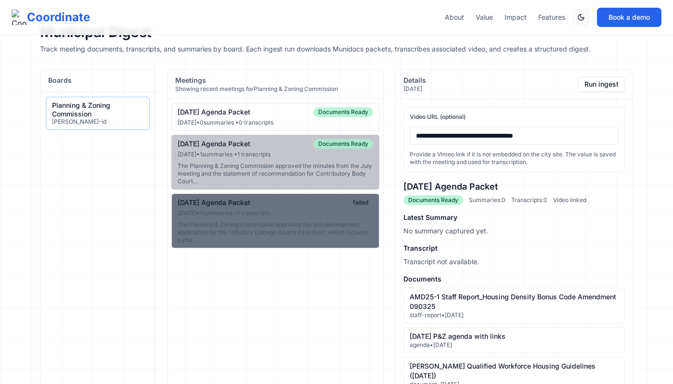
click at [351, 217] on button "[DATE] Agenda Packet failed [DATE] • 1 summaries • 1 transcripts The Planning &…" at bounding box center [275, 221] width 208 height 55
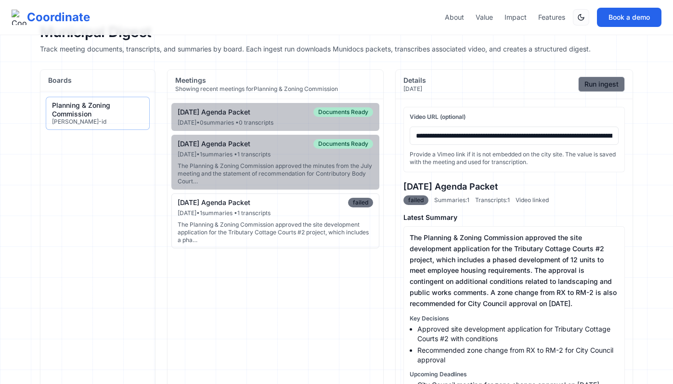
click at [589, 78] on button "Run ingest" at bounding box center [601, 84] width 47 height 15
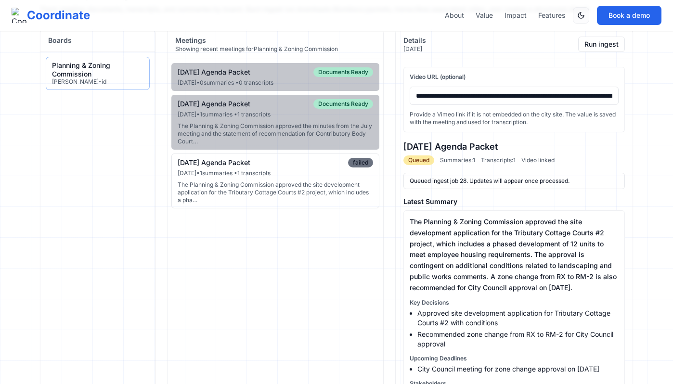
scroll to position [37, 0]
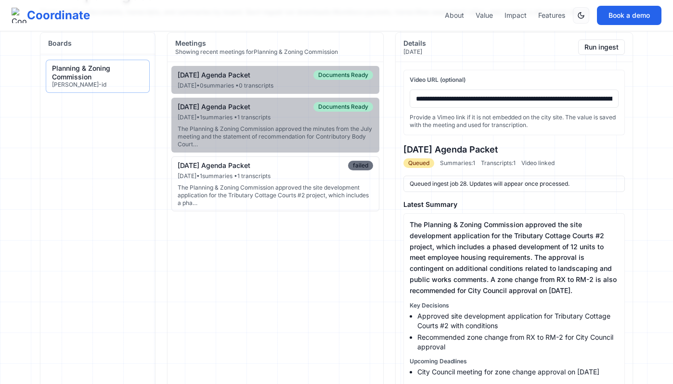
click at [349, 187] on div "The Planning & Zoning Commission approved the site development application for …" at bounding box center [275, 195] width 195 height 23
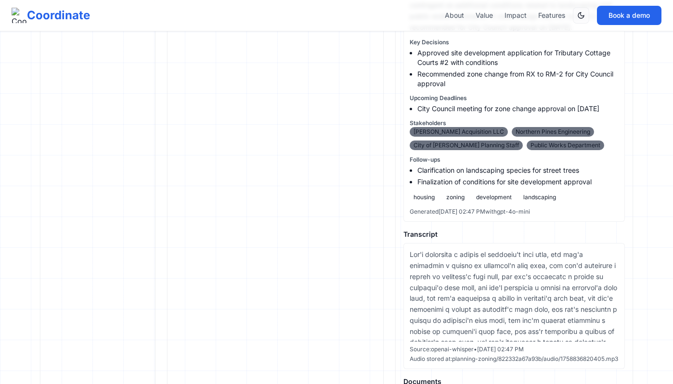
scroll to position [286, 0]
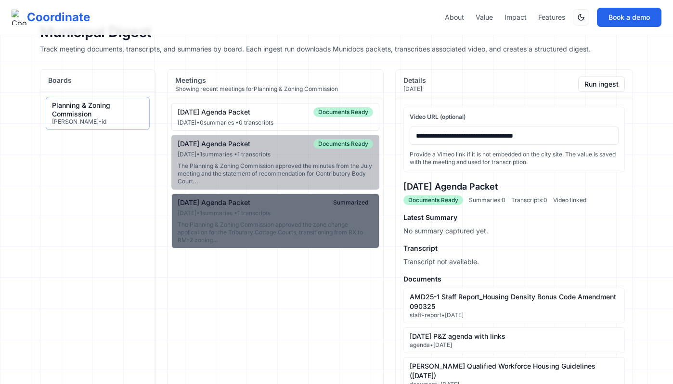
click at [317, 209] on div "Jul 8, 2025 • 1 summaries • 1 transcripts" at bounding box center [275, 213] width 195 height 8
